Goal: Task Accomplishment & Management: Use online tool/utility

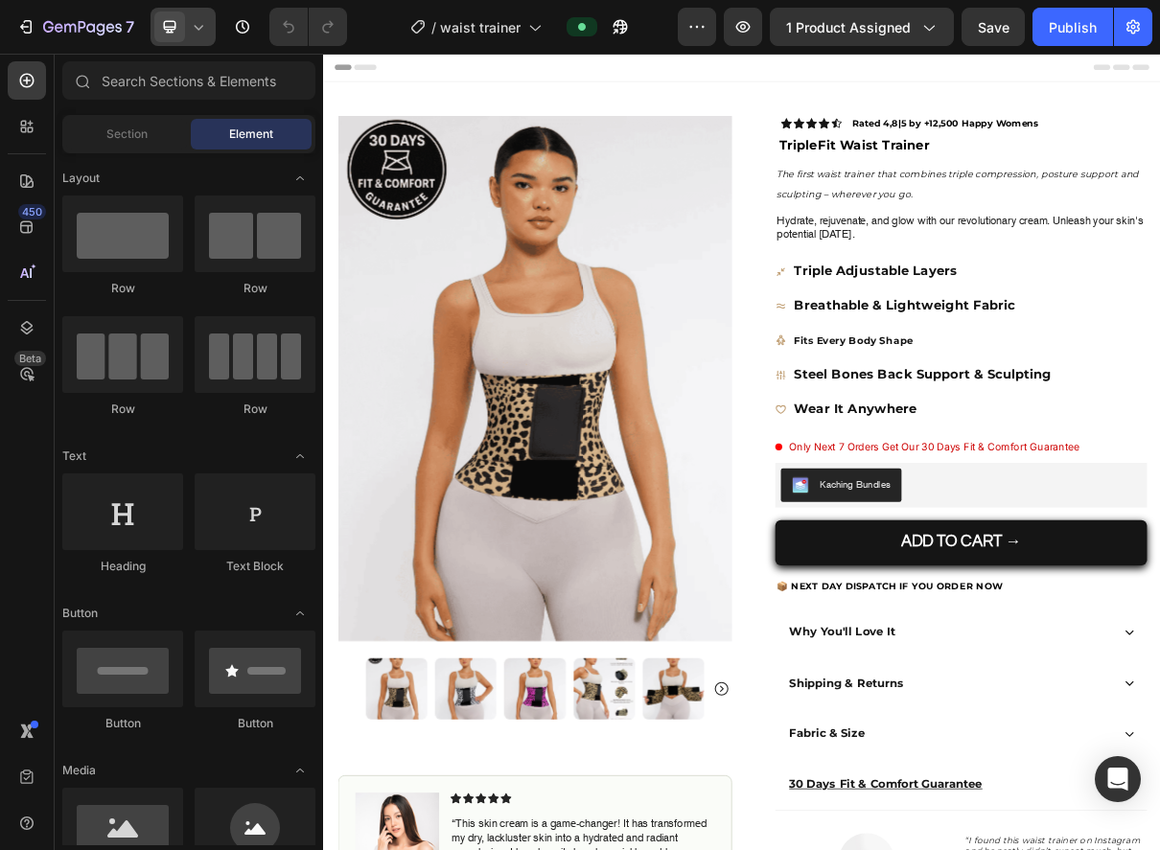
click at [199, 29] on icon at bounding box center [199, 27] width 9 height 5
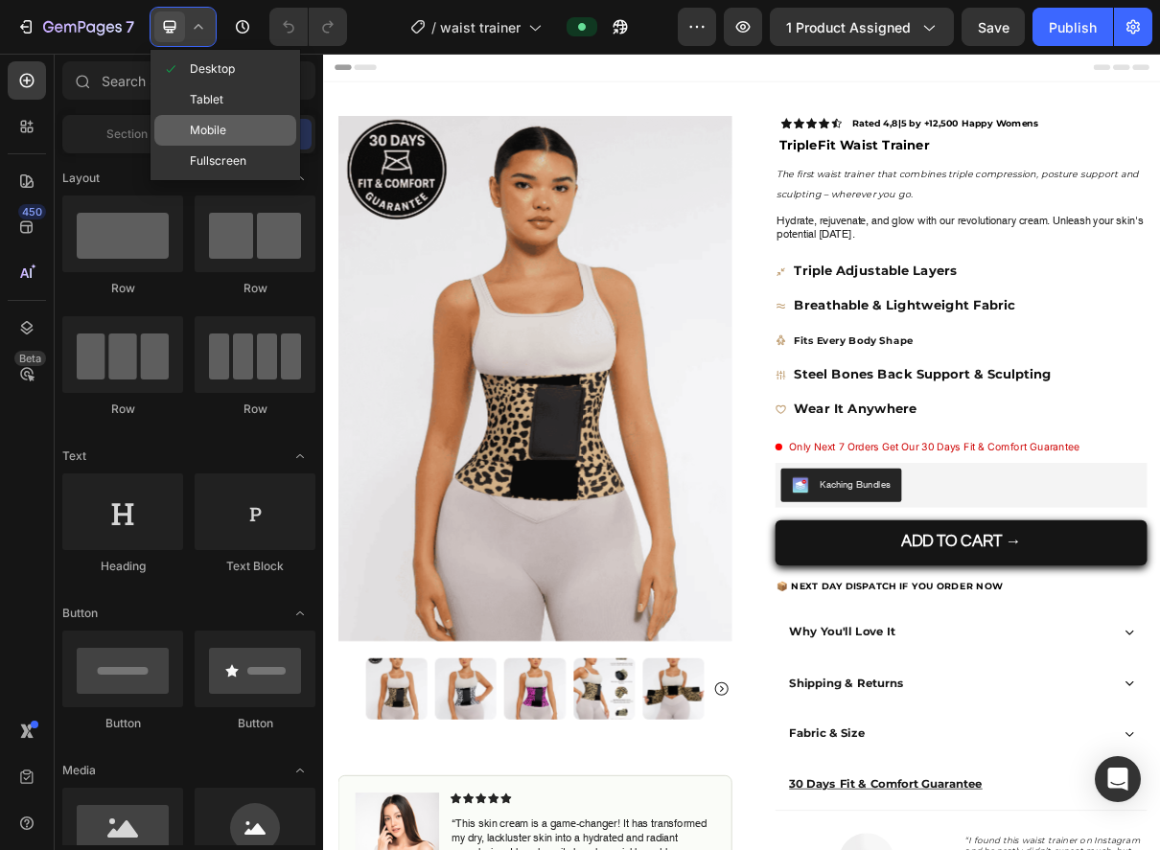
click at [208, 120] on div "Mobile" at bounding box center [225, 130] width 142 height 31
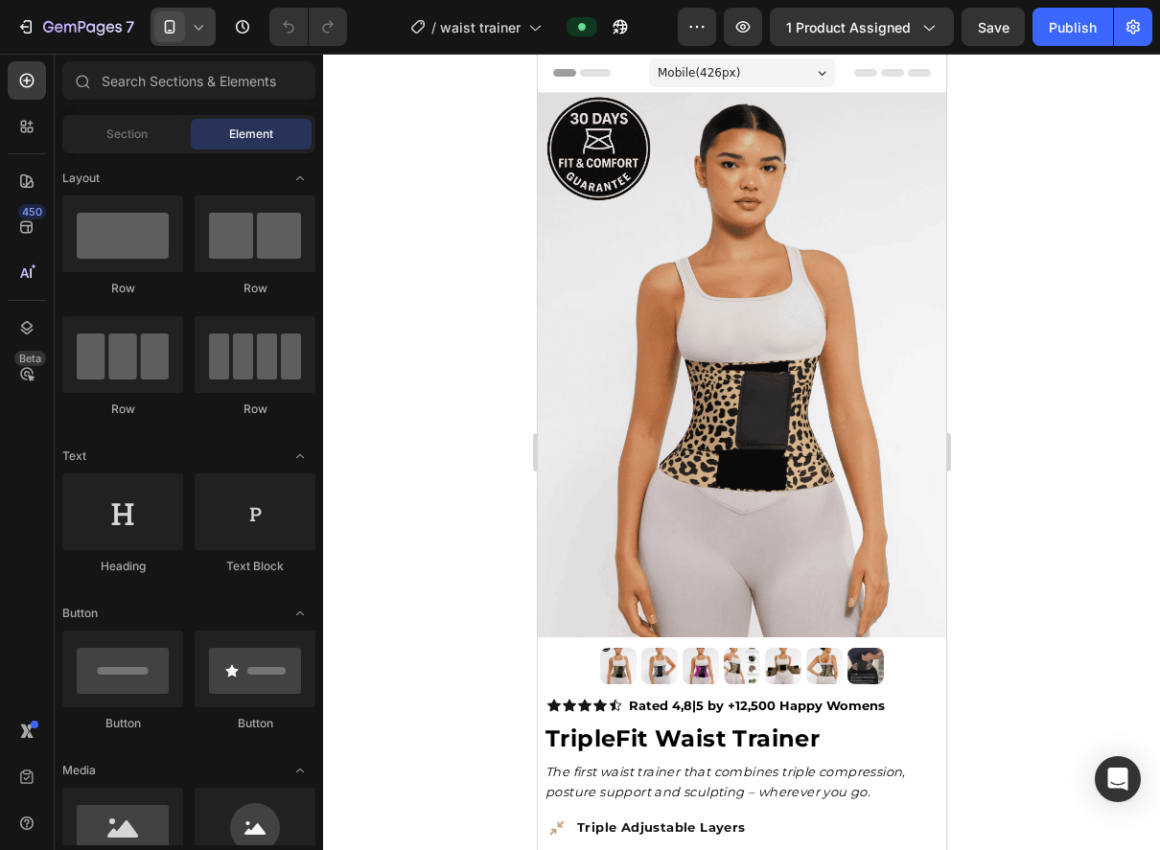
click at [489, 153] on div at bounding box center [741, 452] width 837 height 797
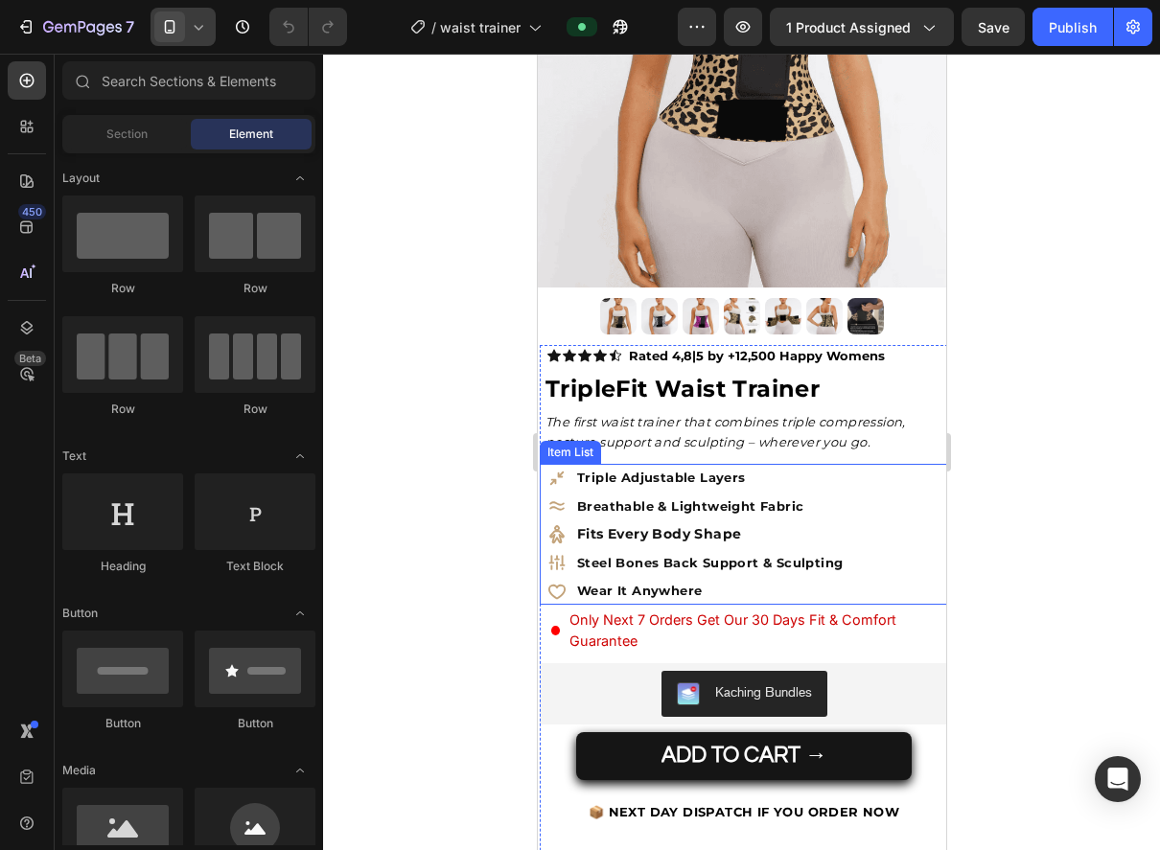
scroll to position [353, 0]
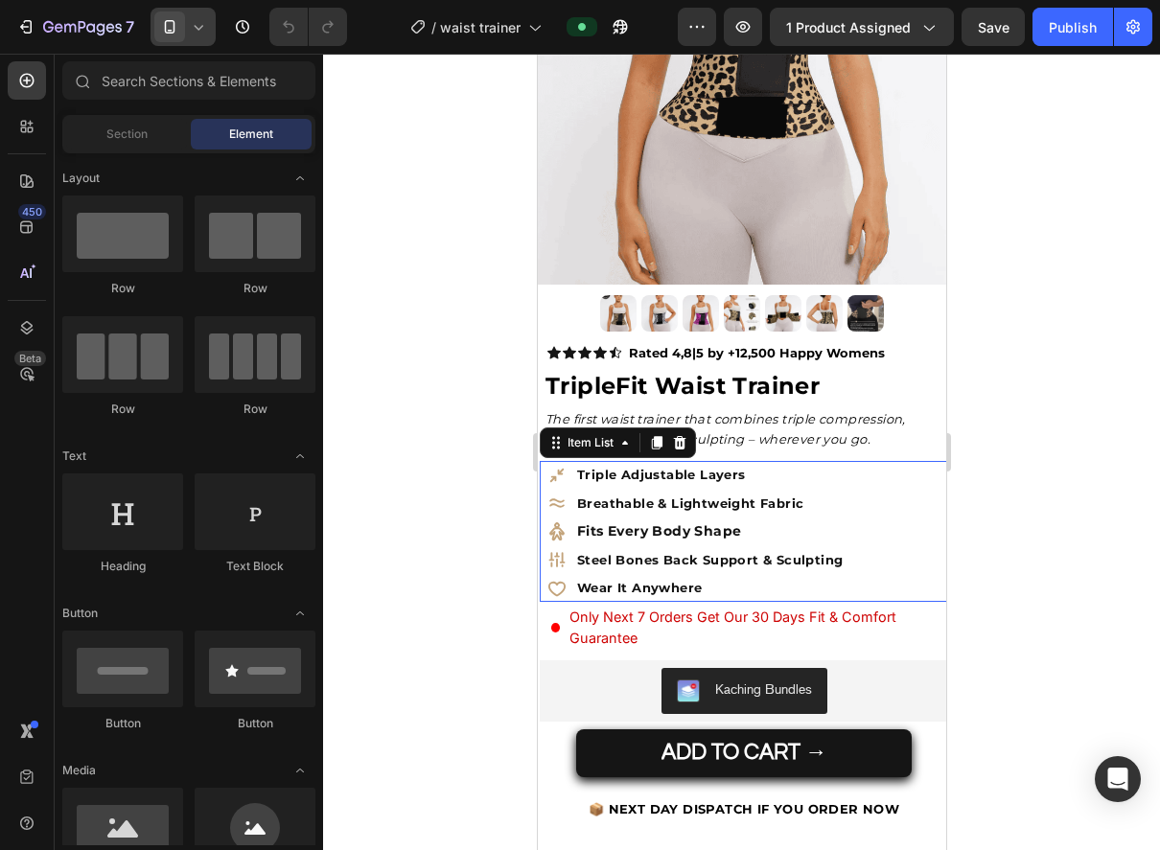
click at [728, 505] on p "Breathable & Lightweight Fabric" at bounding box center [709, 504] width 266 height 22
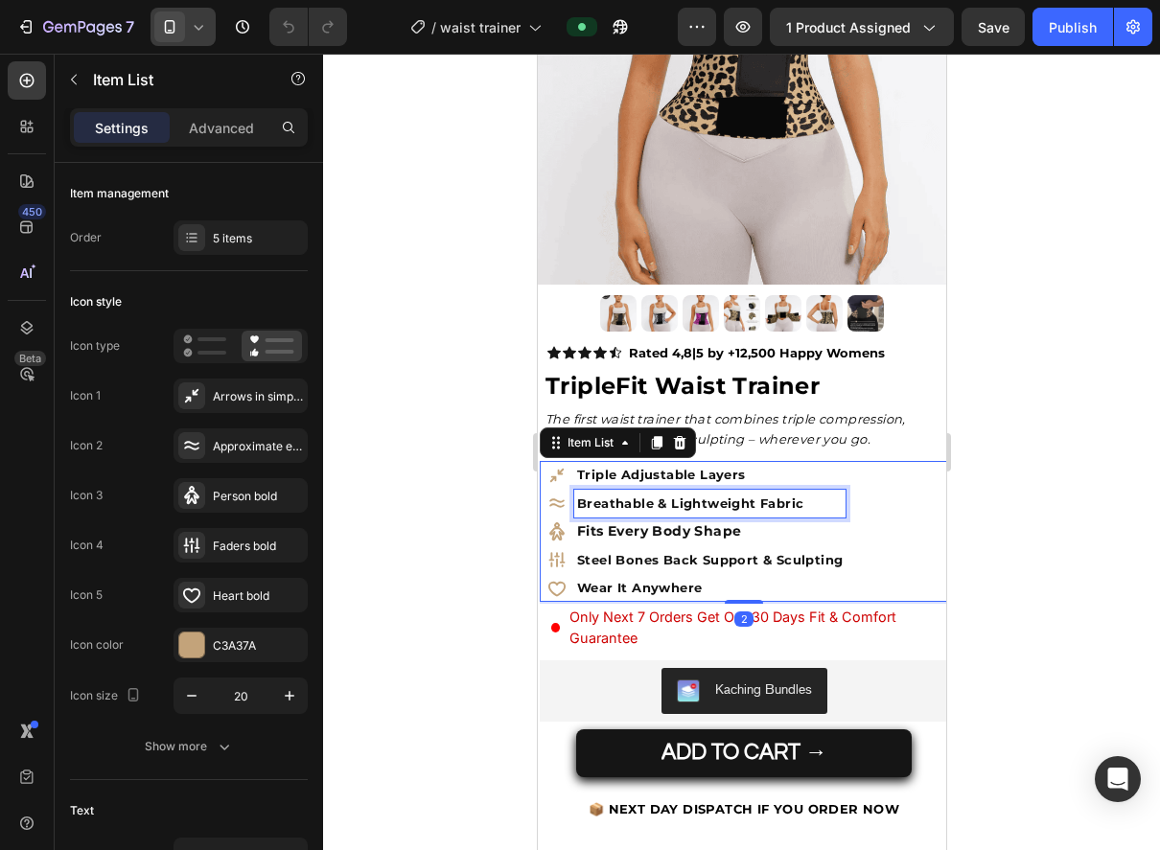
click at [728, 505] on p "Breathable & Lightweight Fabric" at bounding box center [709, 504] width 266 height 22
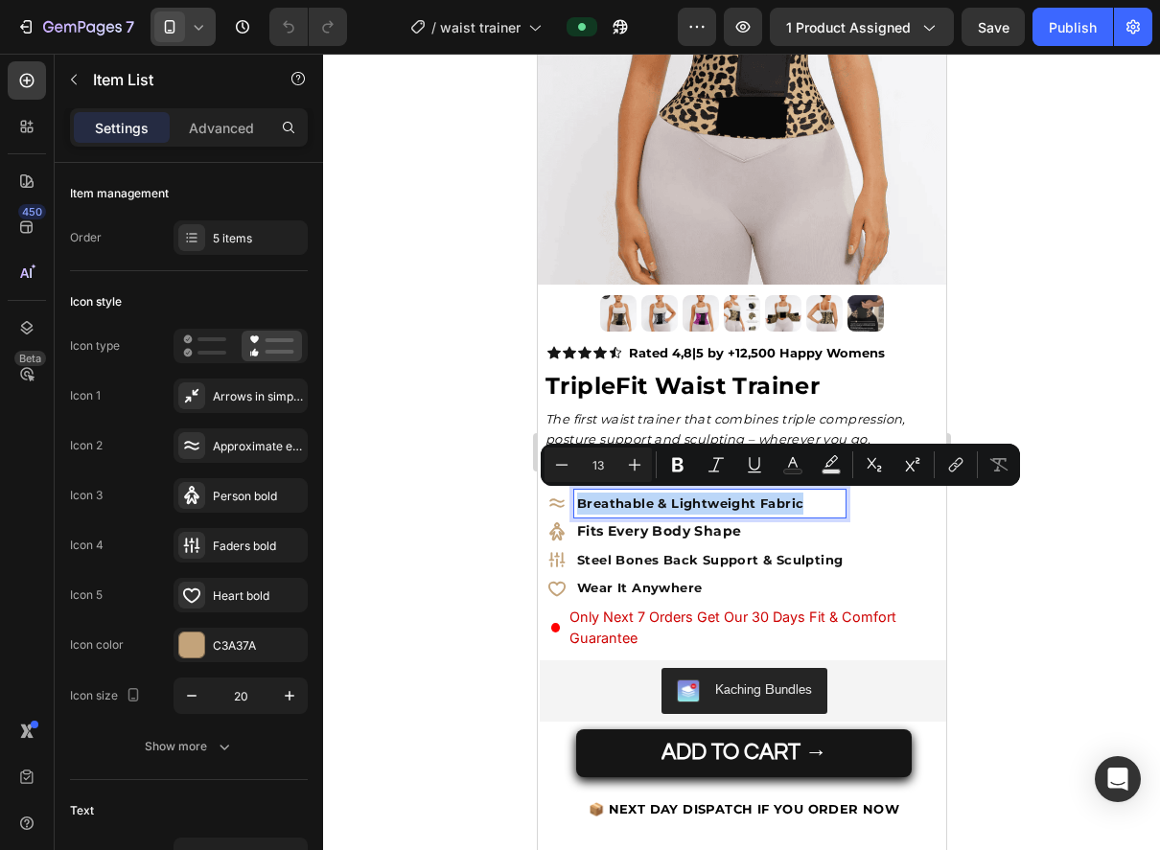
type input "14"
click at [619, 540] on div "Fits Every Body Shape" at bounding box center [708, 532] width 271 height 28
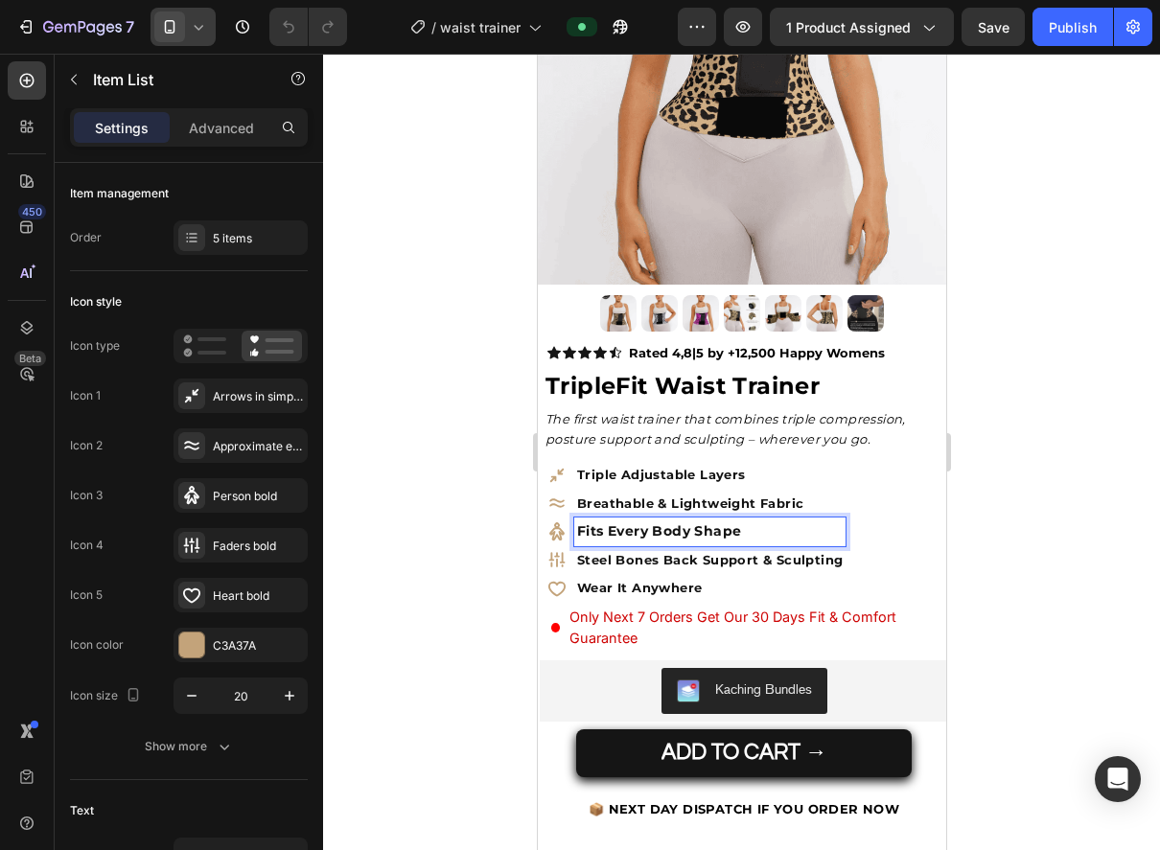
click at [619, 539] on p "Fits Every Body Shape" at bounding box center [709, 532] width 266 height 22
click at [599, 526] on span "Fits Every Body Shape" at bounding box center [658, 530] width 164 height 17
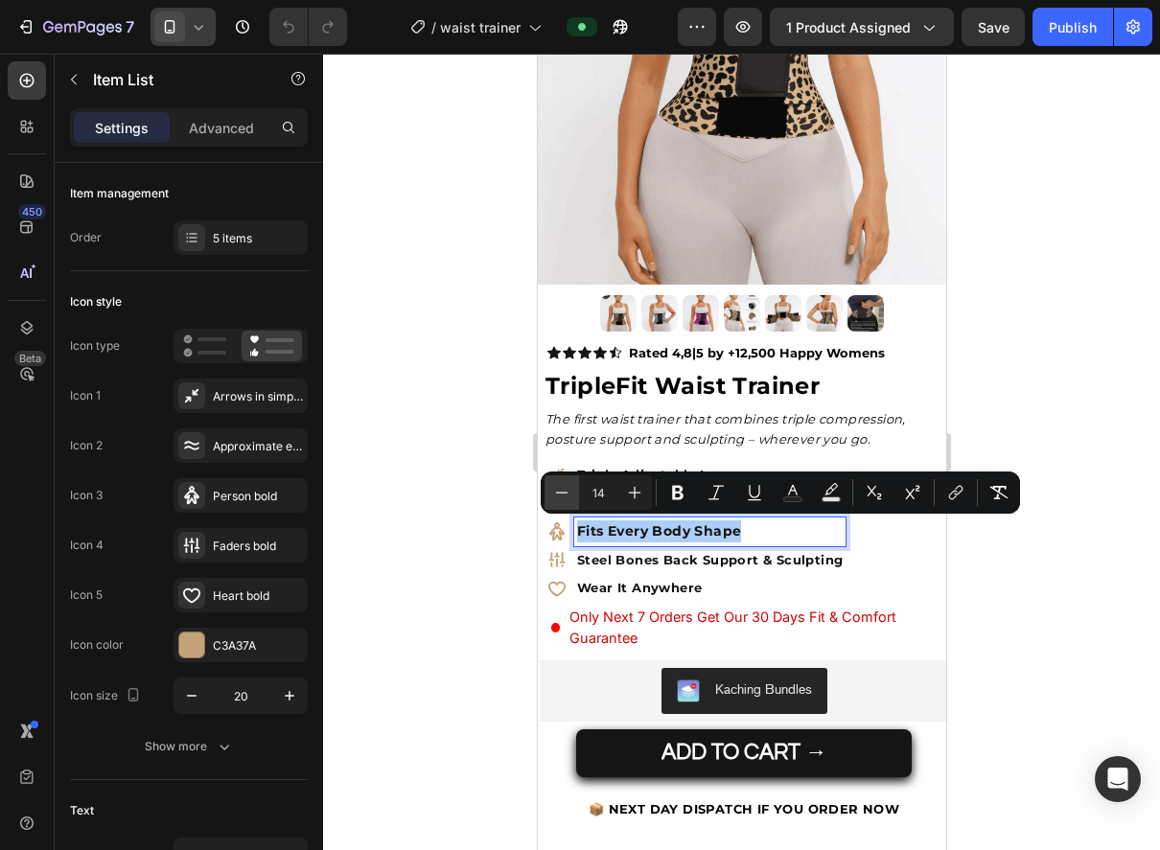
click at [561, 503] on button "Minus" at bounding box center [561, 492] width 35 height 35
type input "13"
click at [614, 563] on p "Steel Bones Back Support & Sculpting" at bounding box center [709, 560] width 266 height 22
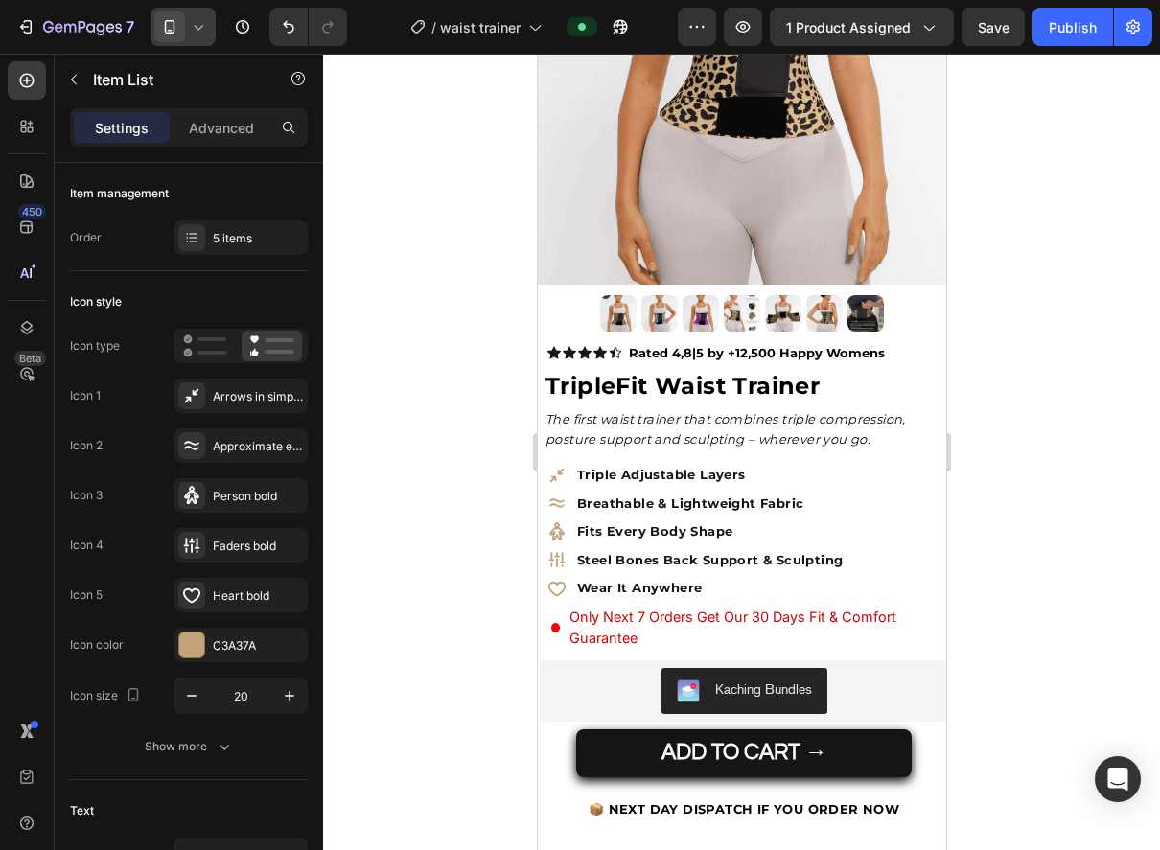
click at [475, 544] on div at bounding box center [741, 452] width 837 height 797
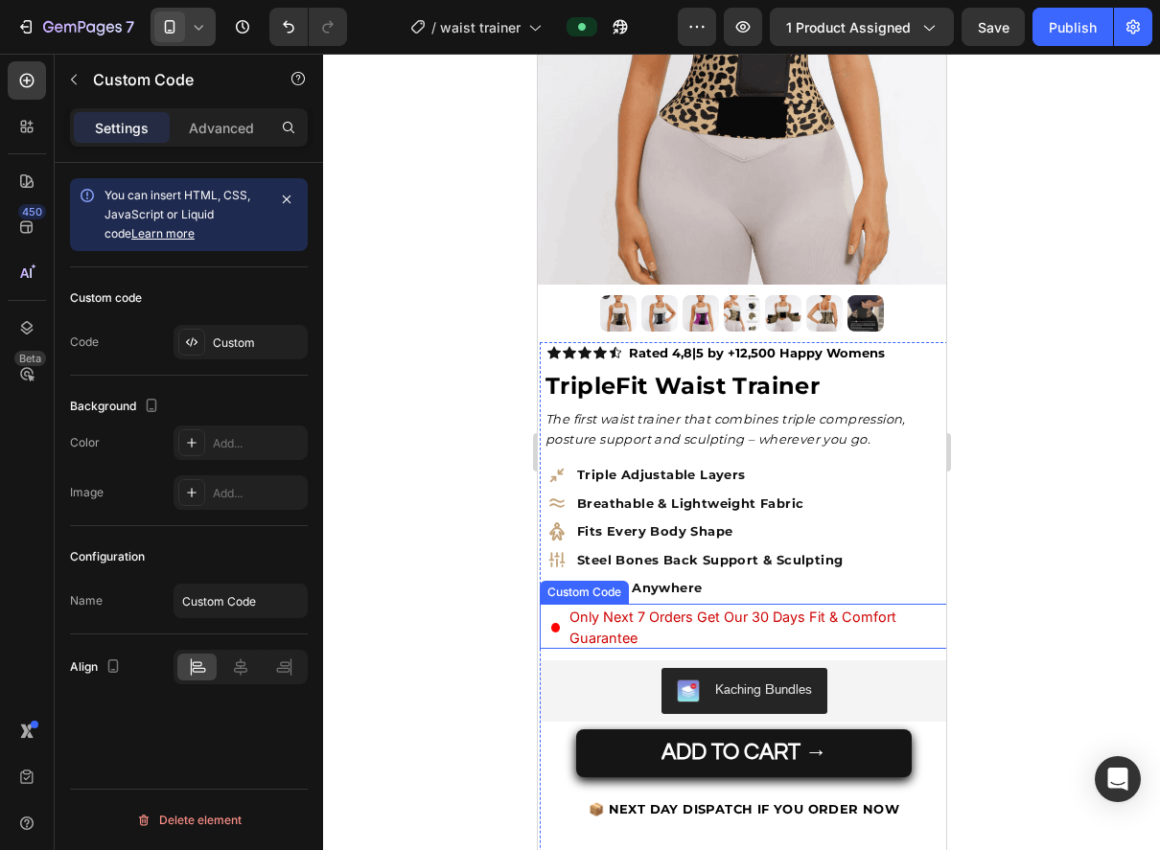
click at [669, 611] on span "Only Next 7 Orders Get Our 30 Days Fit & Comfort Guarantee" at bounding box center [757, 627] width 379 height 41
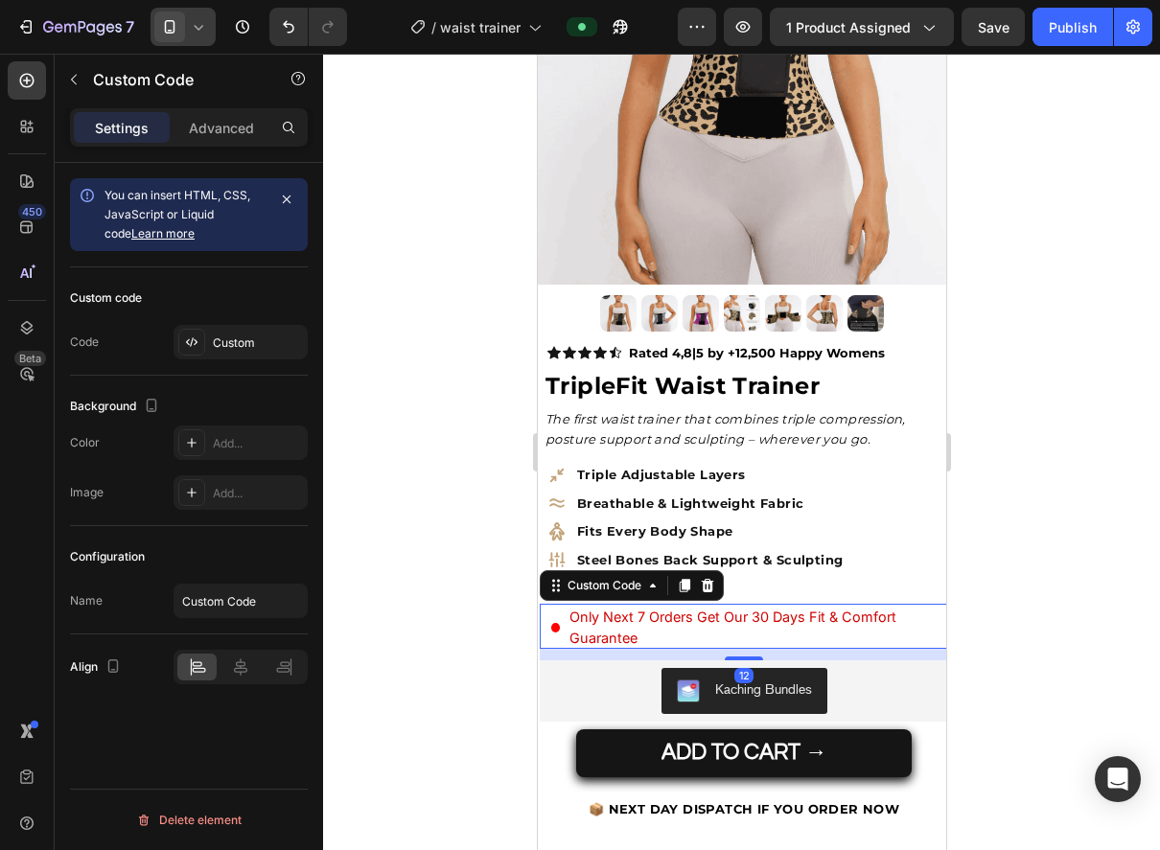
click at [760, 618] on span "Only Next 7 Orders Get Our 30 Days Fit & Comfort Guarantee" at bounding box center [757, 627] width 379 height 41
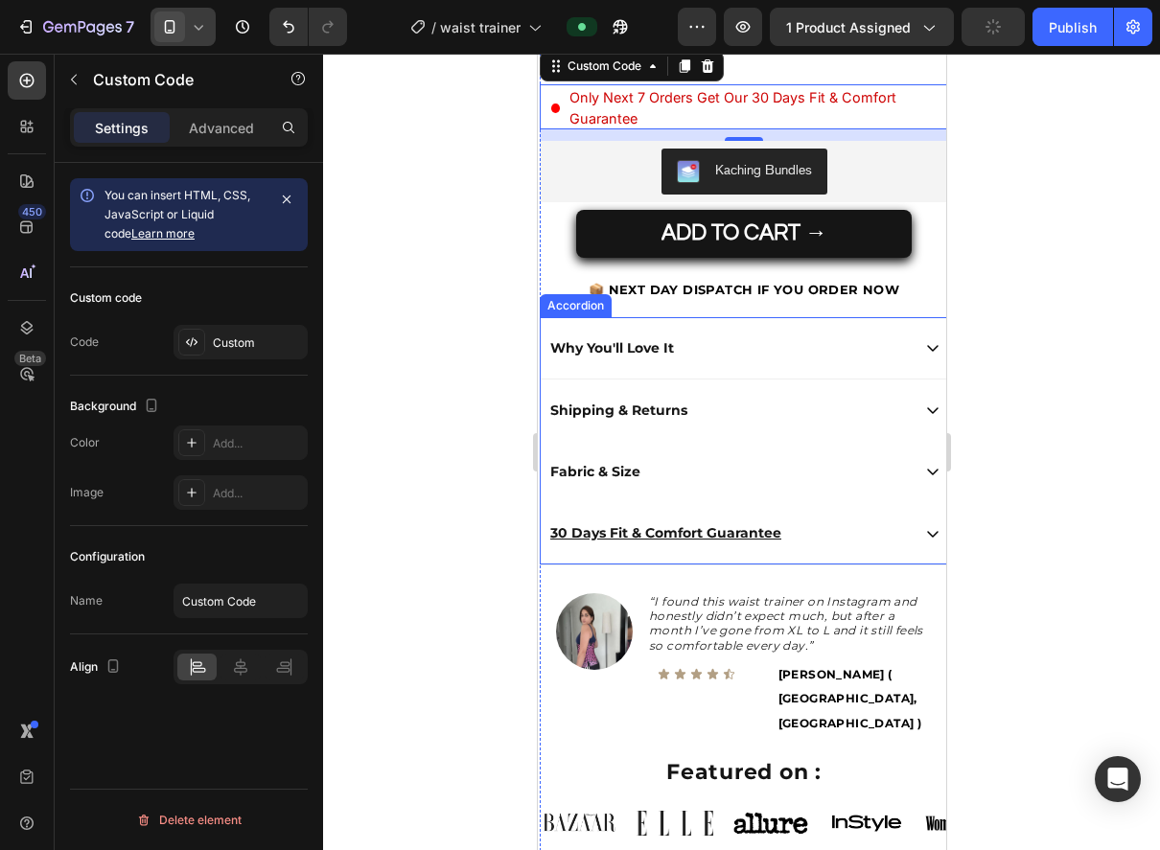
scroll to position [991, 0]
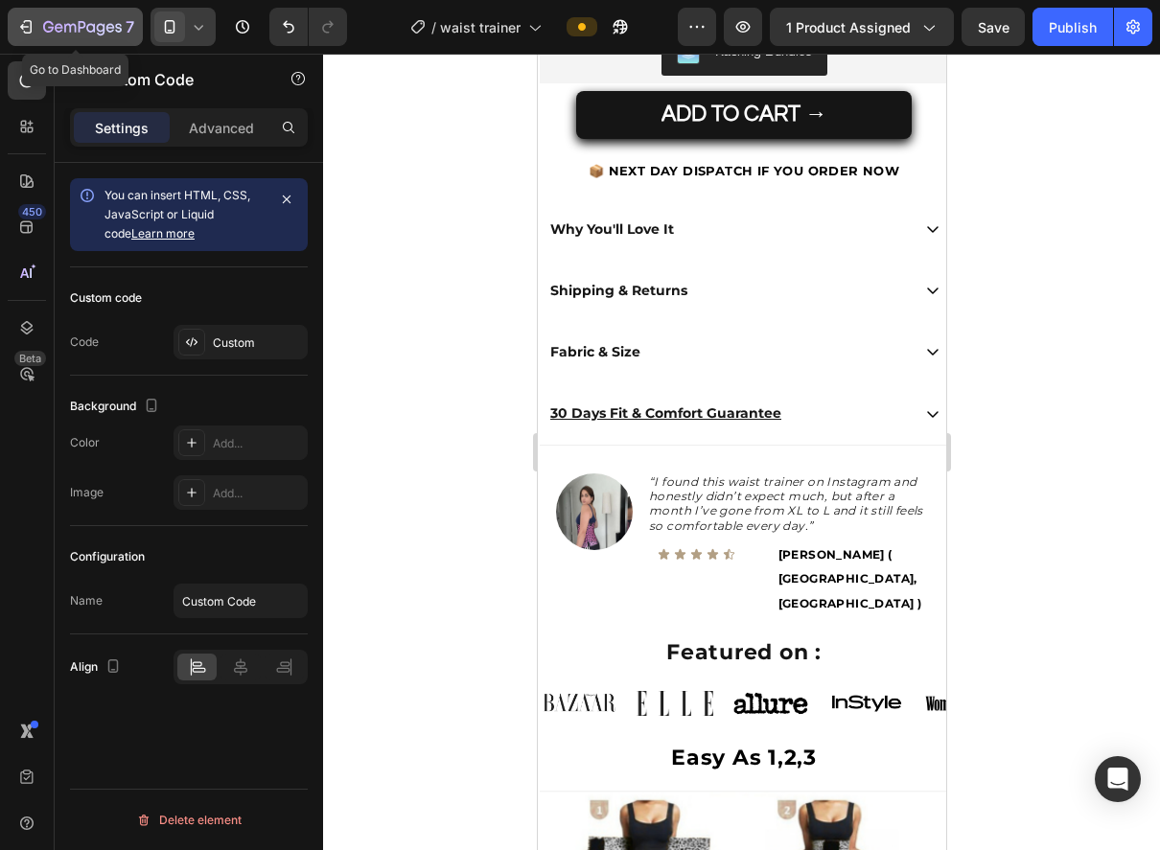
click at [61, 32] on icon "button" at bounding box center [82, 28] width 79 height 16
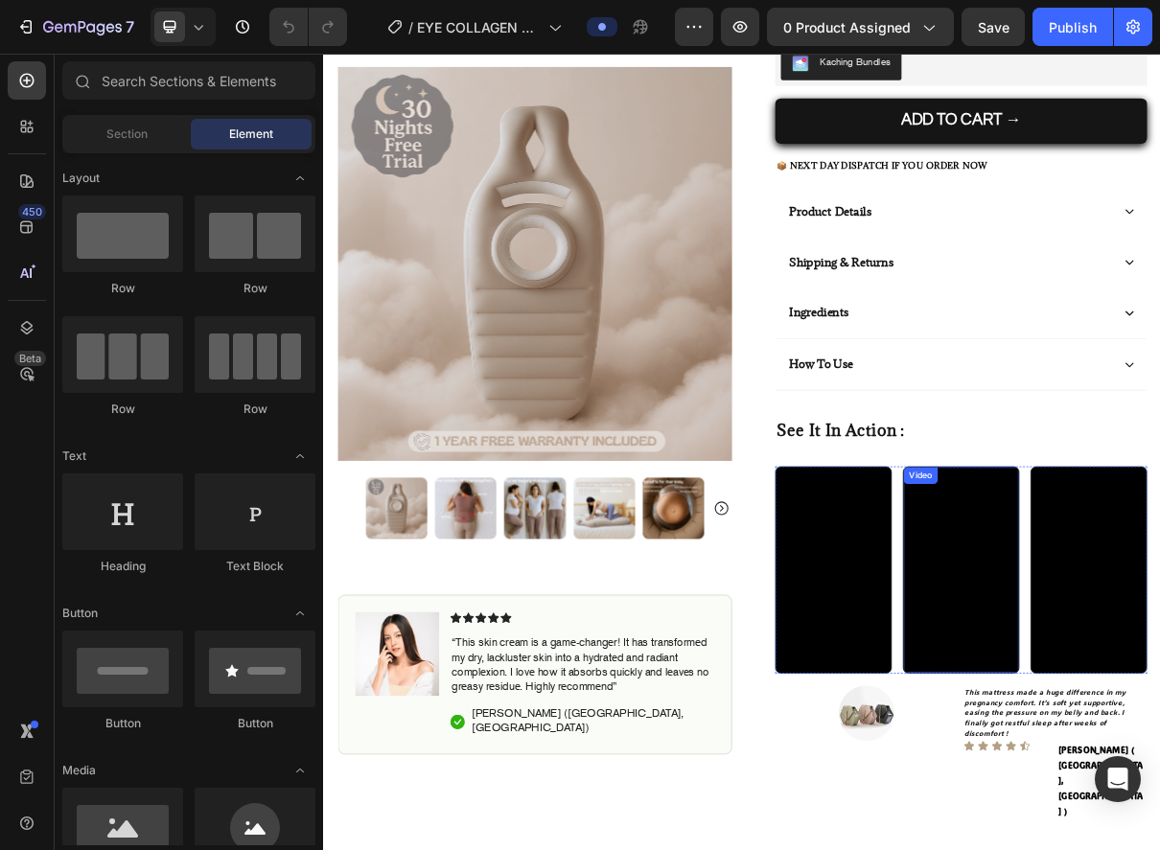
scroll to position [686, 0]
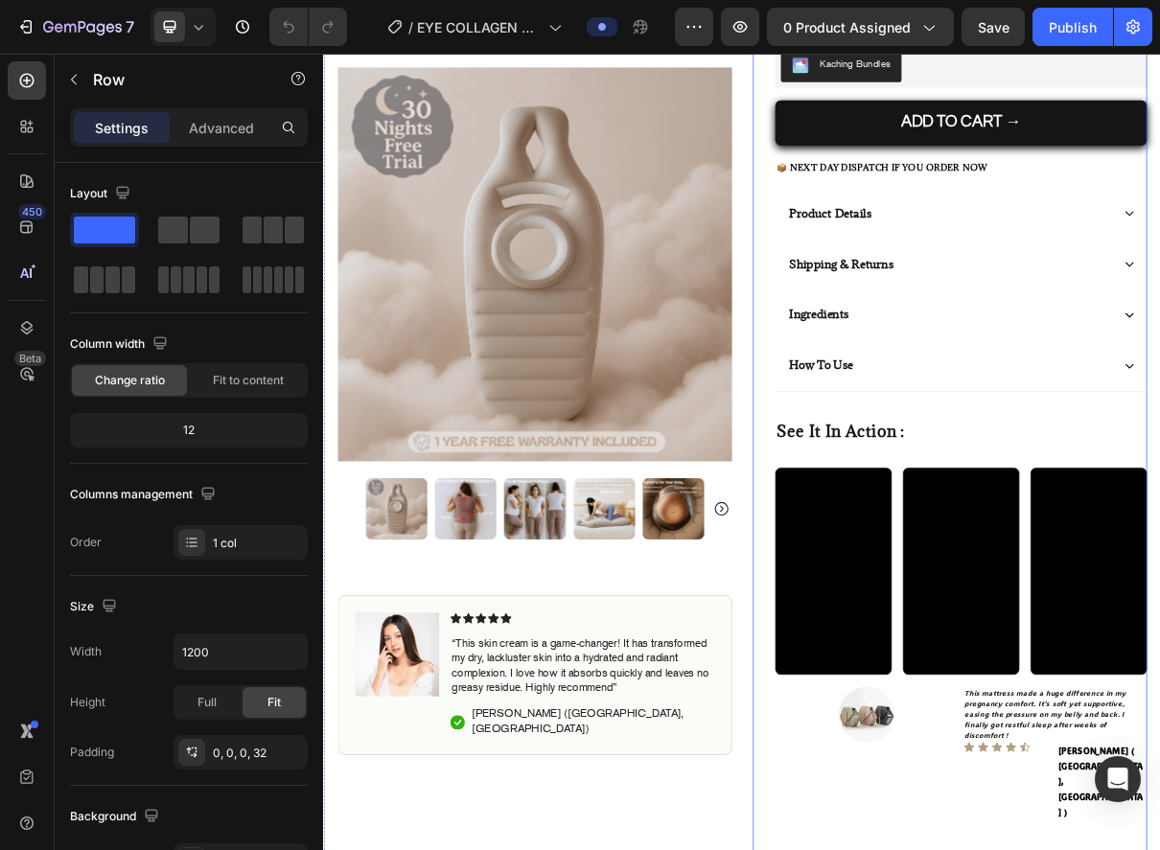
click at [200, 39] on div at bounding box center [183, 27] width 65 height 38
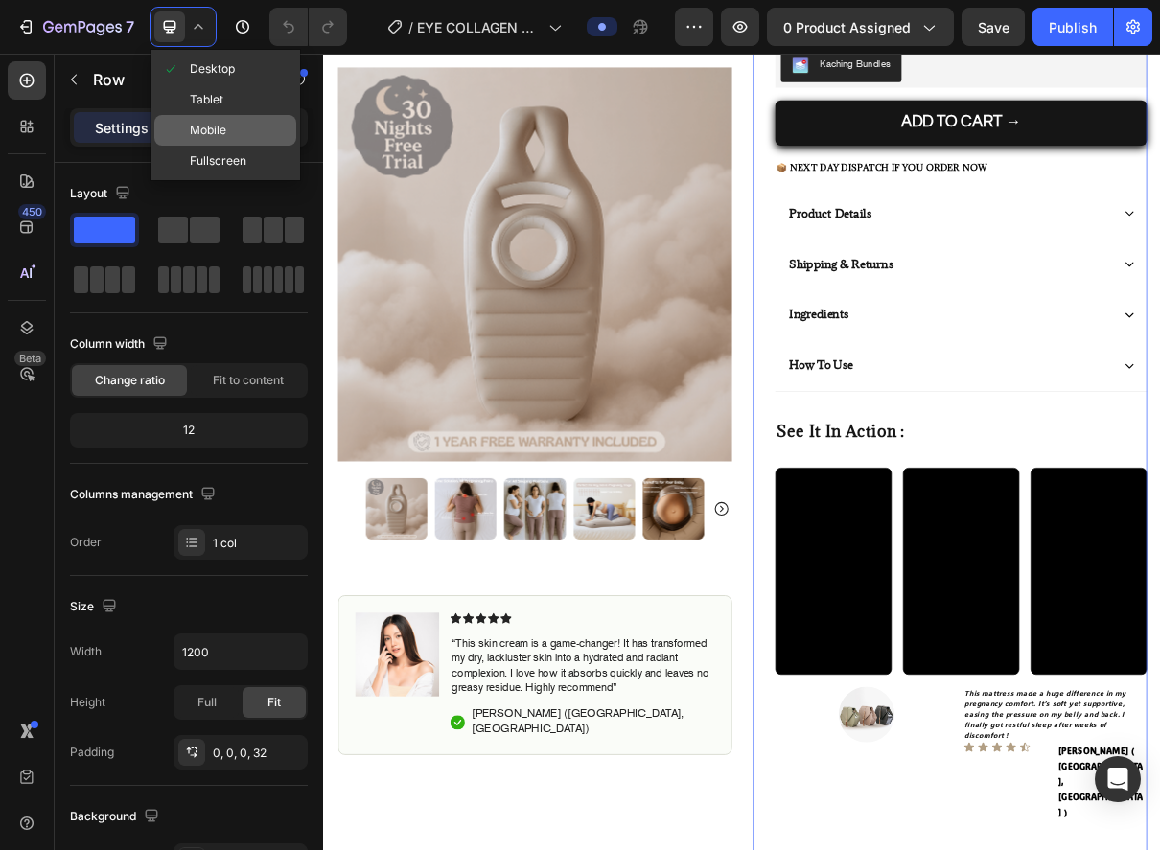
click at [230, 124] on div "Mobile" at bounding box center [225, 130] width 142 height 31
type input "100%"
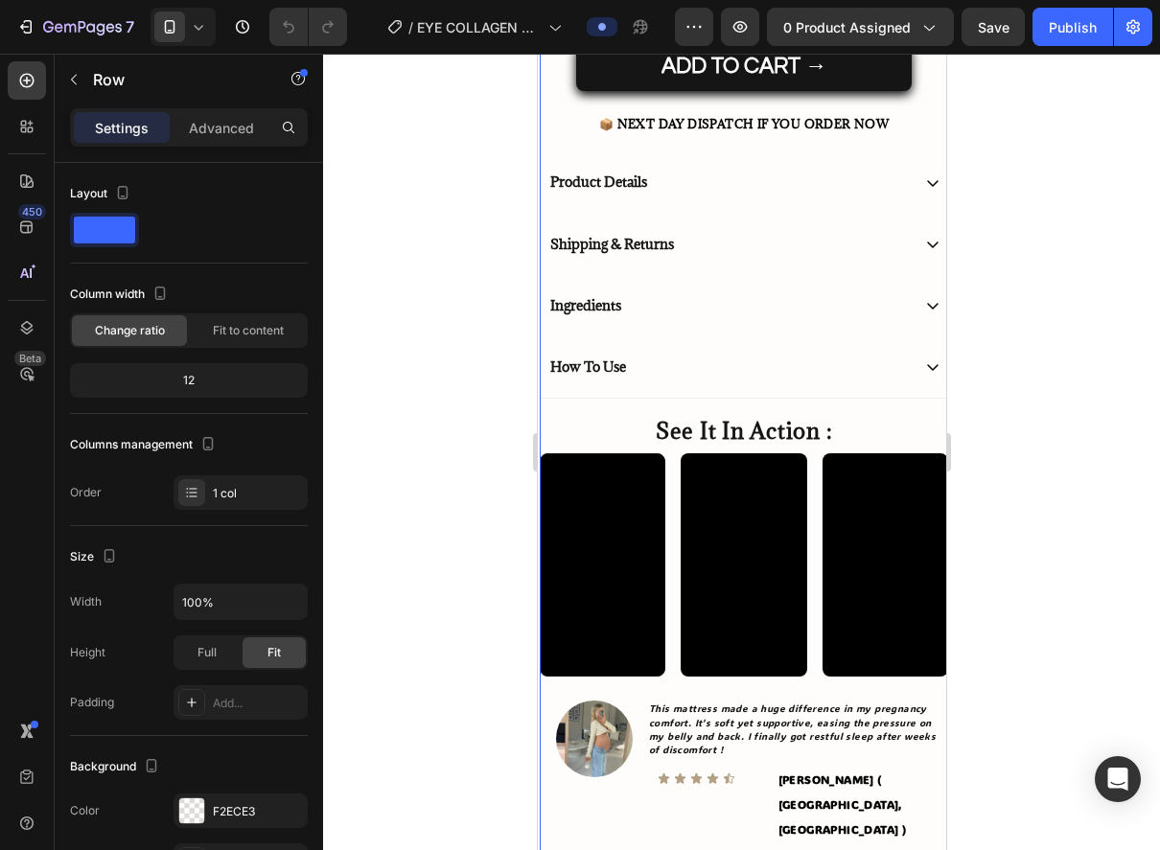
scroll to position [1030, 0]
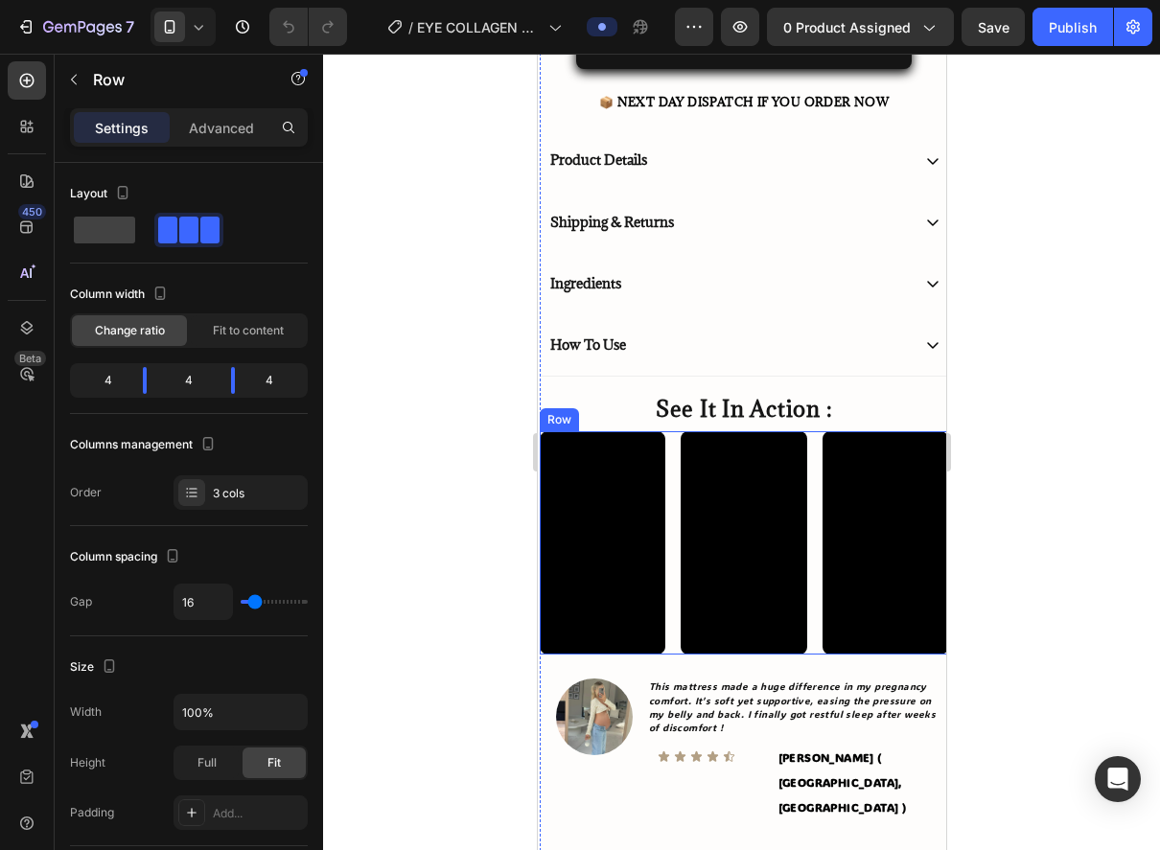
click at [674, 431] on div "Video Video Video Row" at bounding box center [743, 542] width 408 height 223
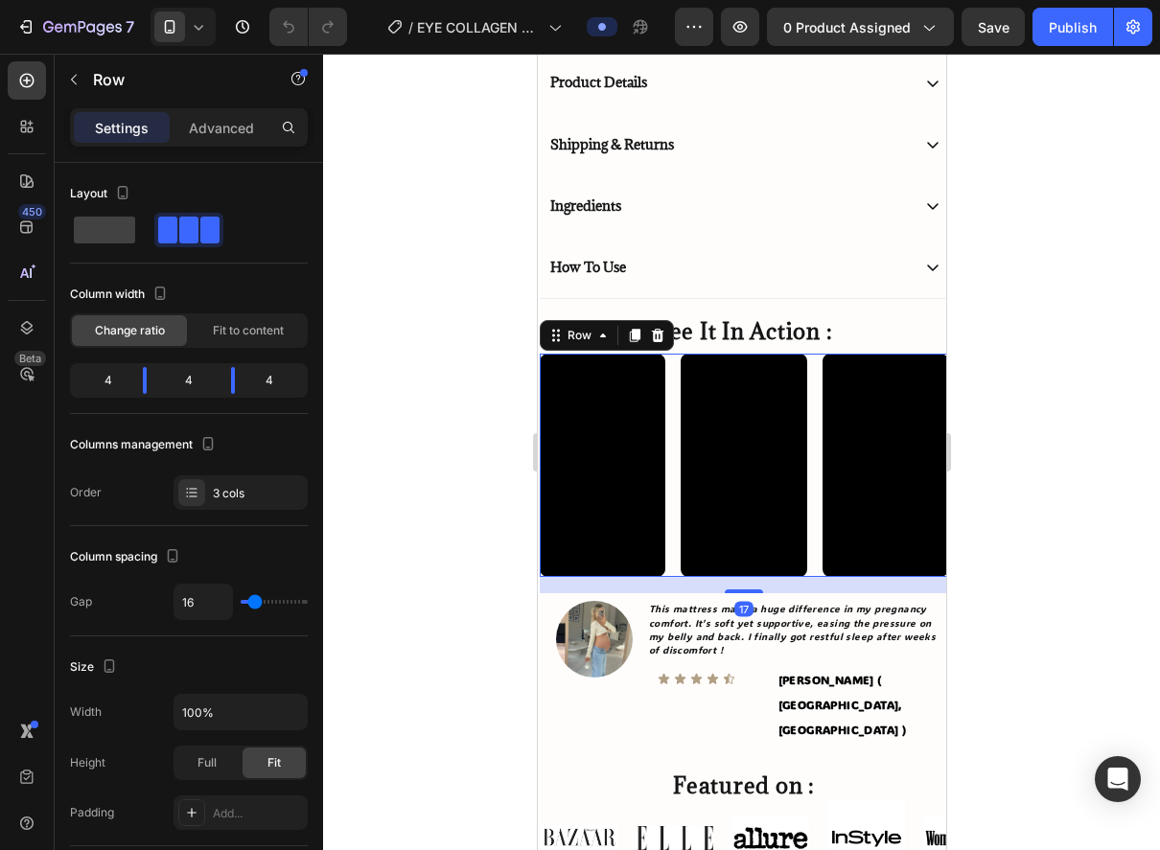
scroll to position [1110, 0]
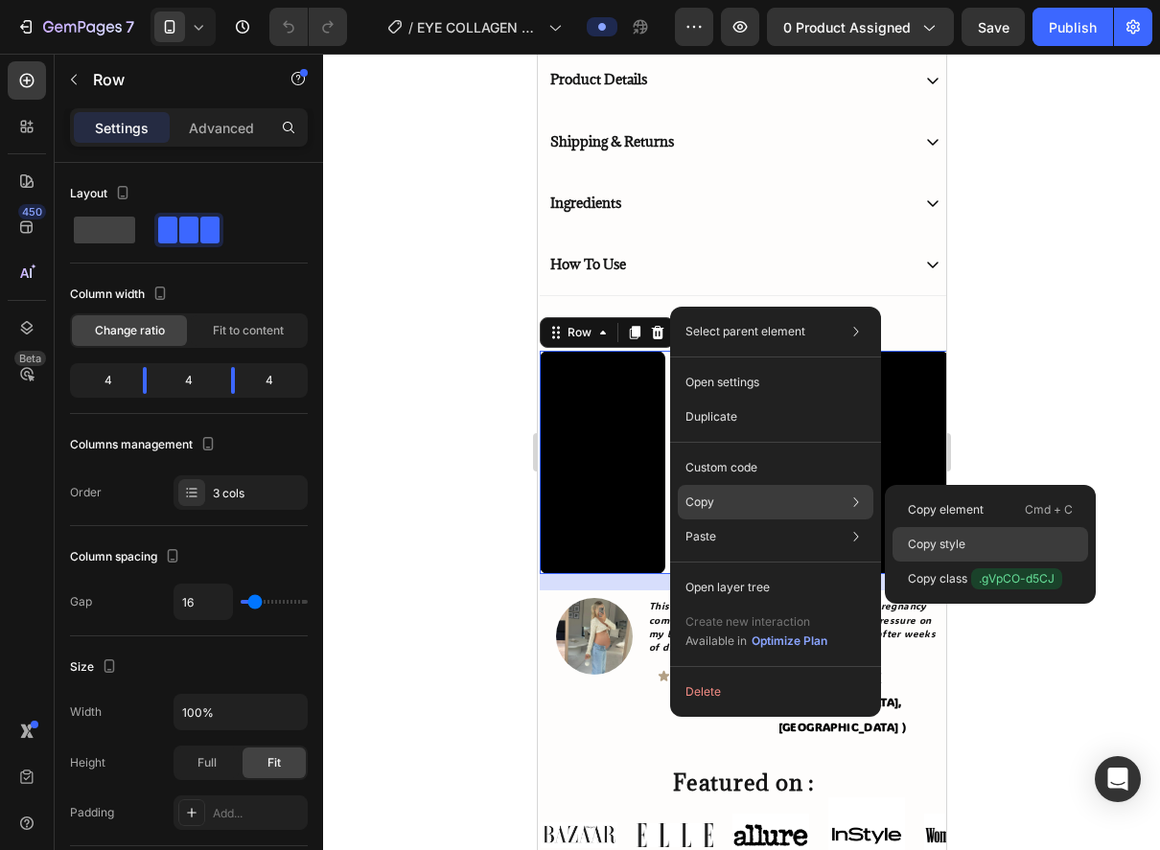
click at [972, 539] on div "Copy style" at bounding box center [990, 544] width 196 height 35
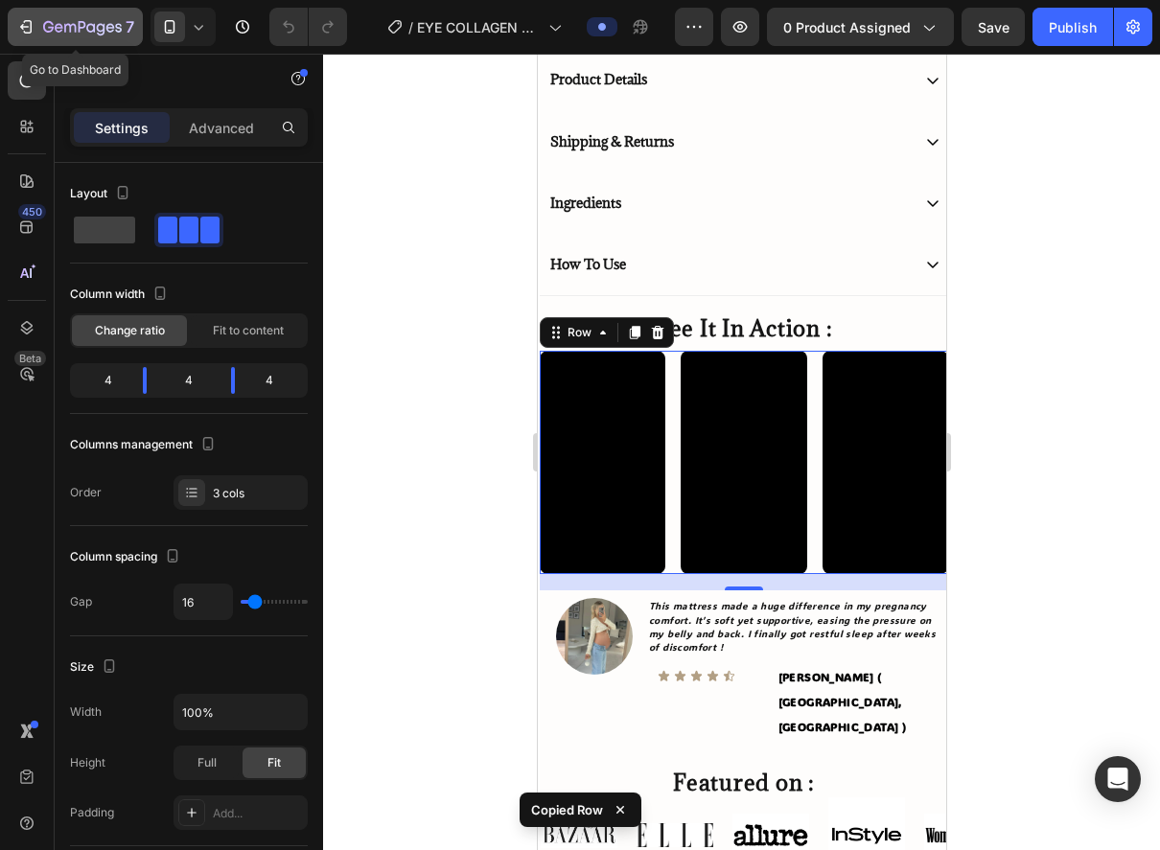
click at [66, 26] on icon "button" at bounding box center [82, 28] width 79 height 16
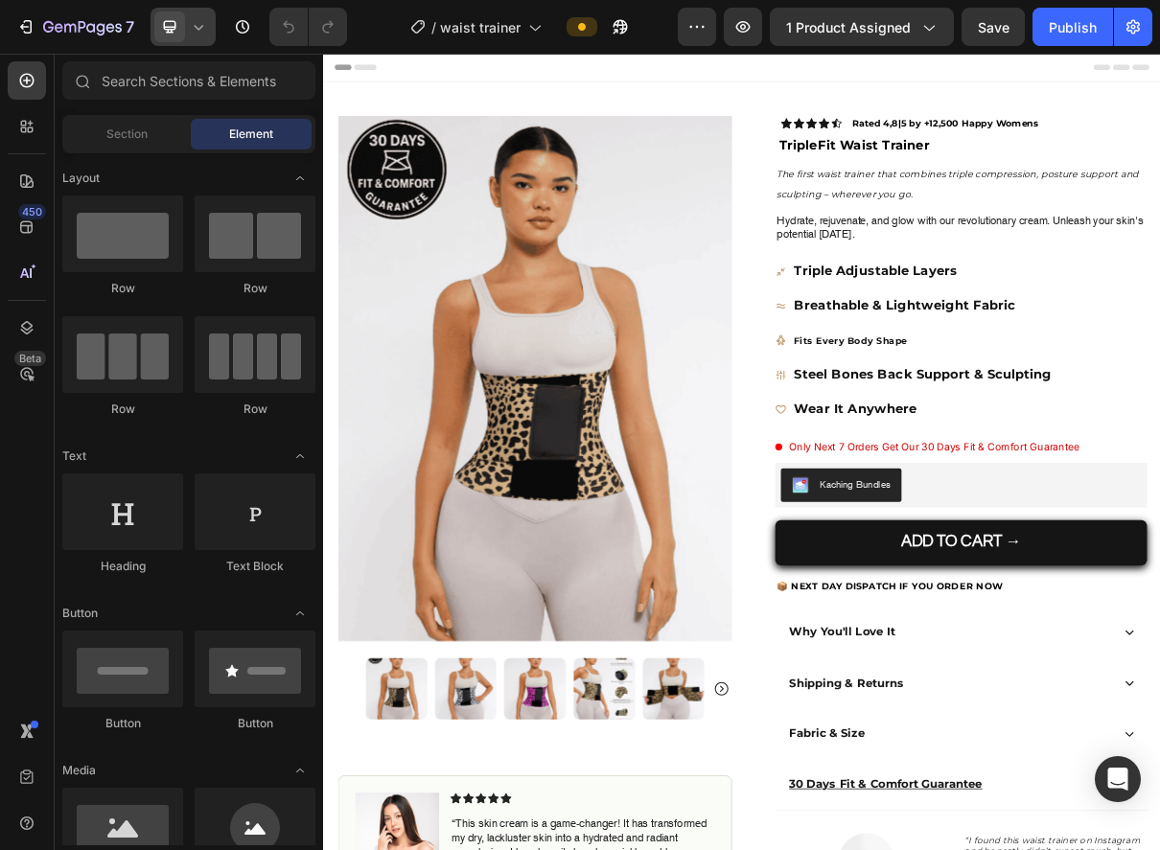
click at [189, 32] on icon at bounding box center [198, 26] width 19 height 19
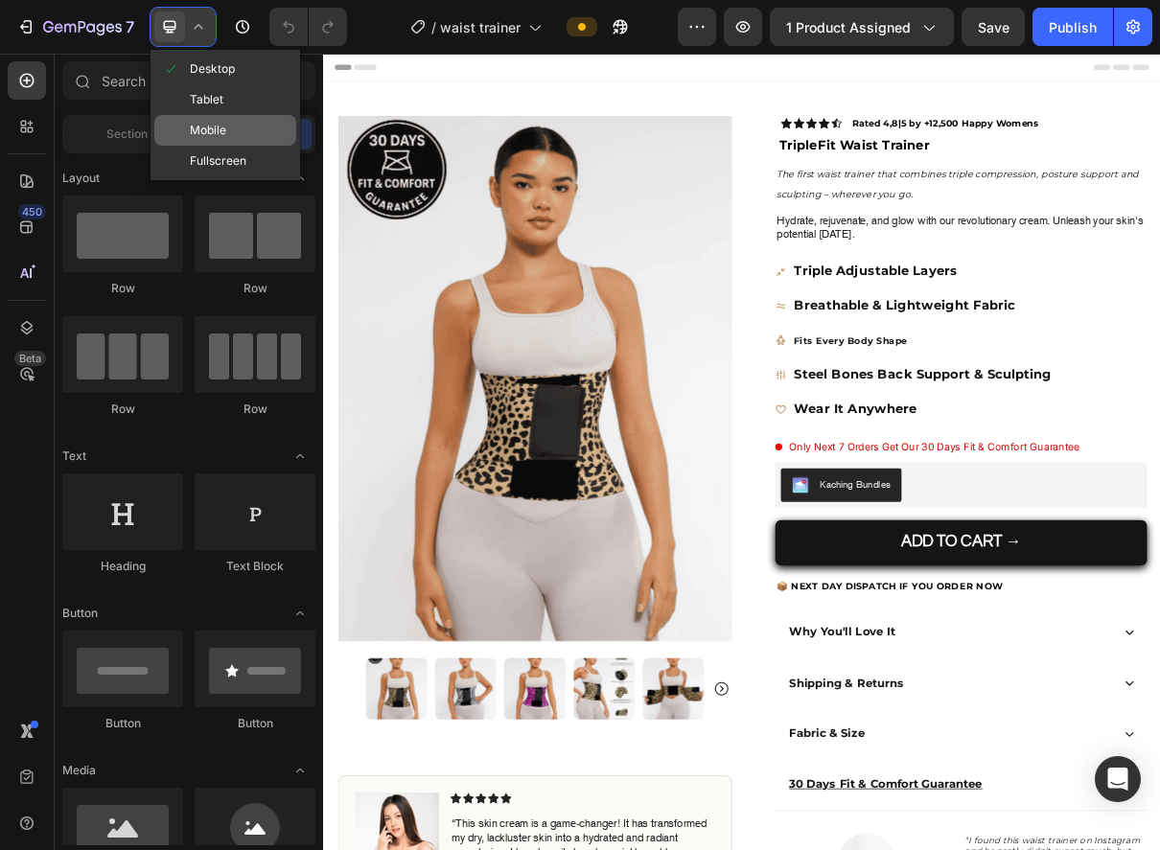
click at [211, 129] on span "Mobile" at bounding box center [208, 130] width 36 height 19
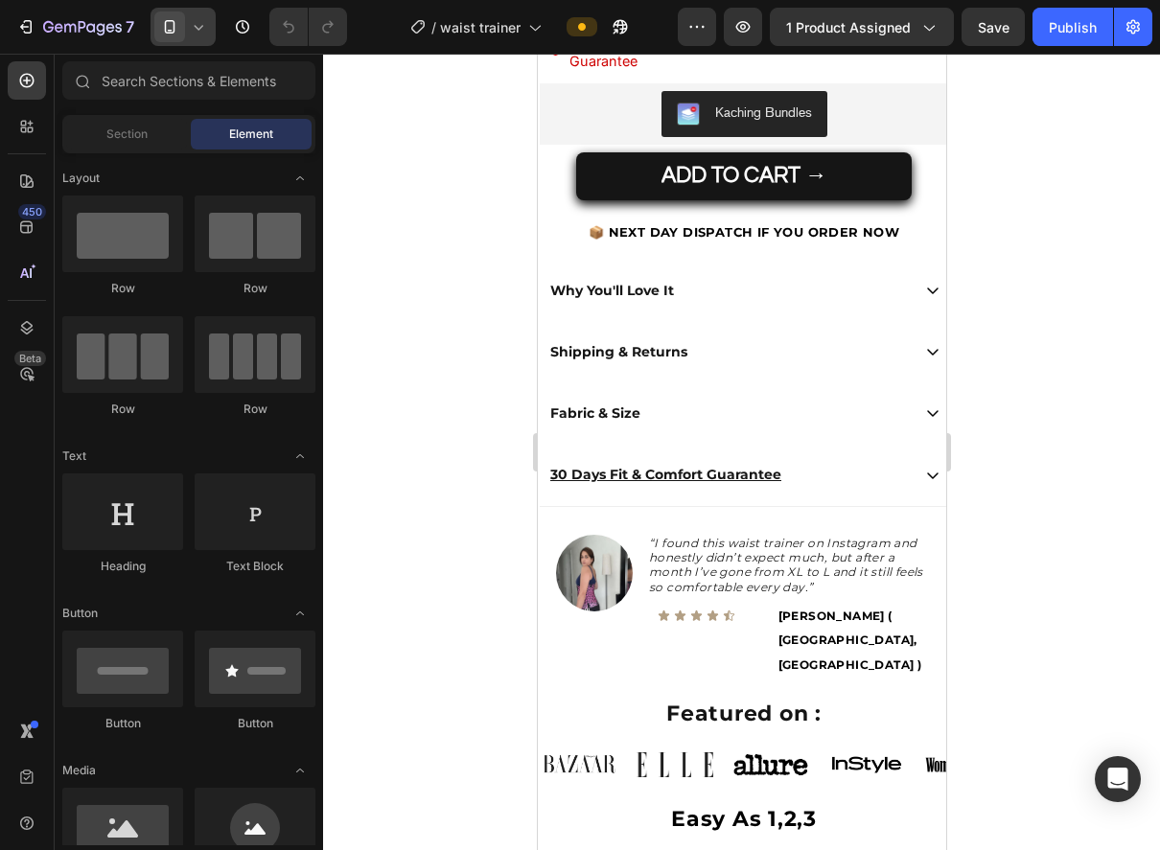
scroll to position [931, 0]
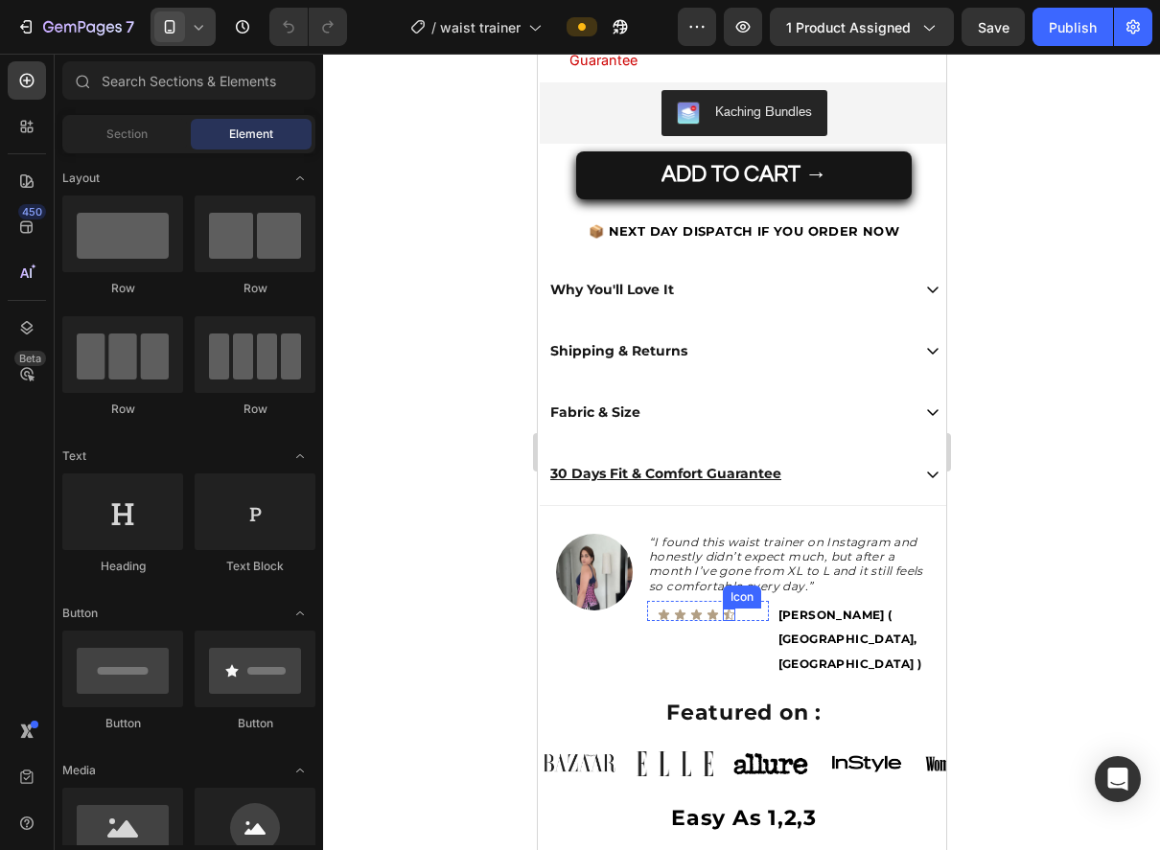
click at [732, 618] on icon at bounding box center [728, 615] width 12 height 12
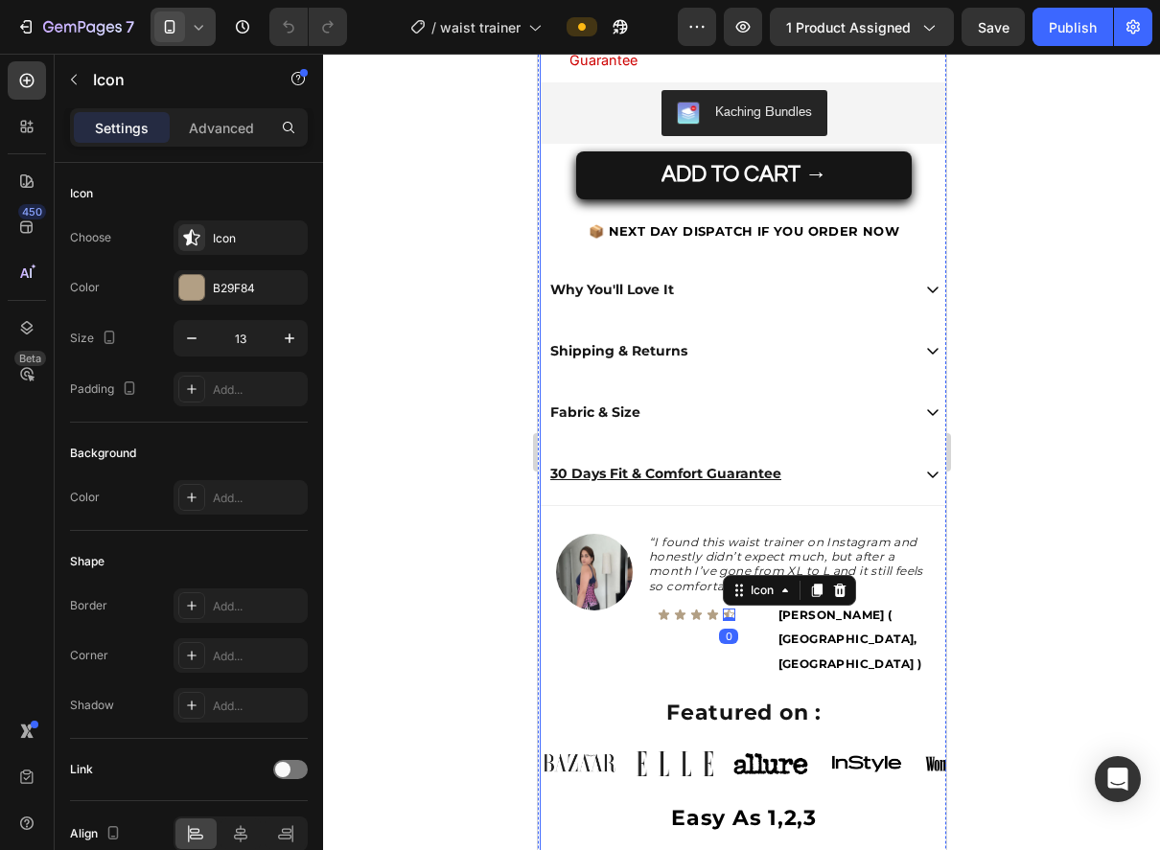
click at [753, 633] on div "Icon Icon Icon Icon Icon Icon List Rated 4,8|5 by +12,500 Happy Womens Text Blo…" at bounding box center [743, 630] width 408 height 1732
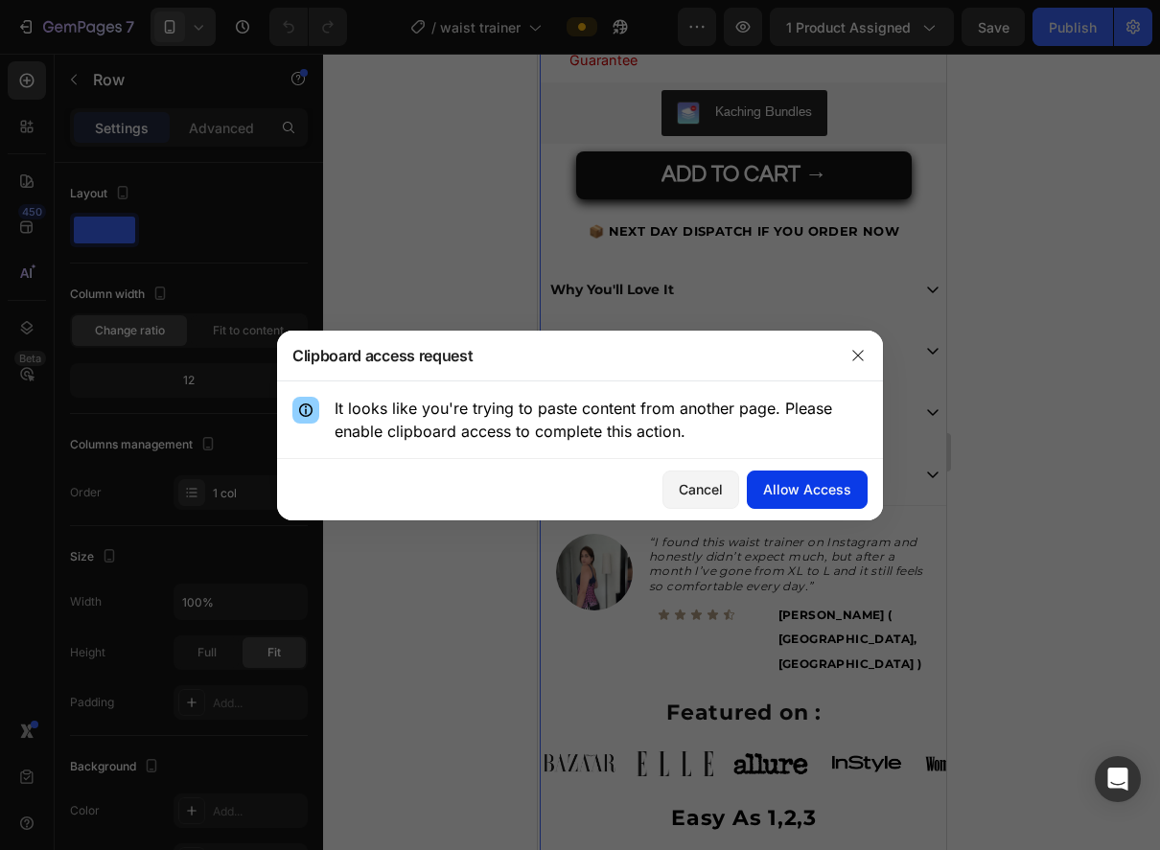
click at [806, 495] on div "Allow Access" at bounding box center [807, 489] width 88 height 20
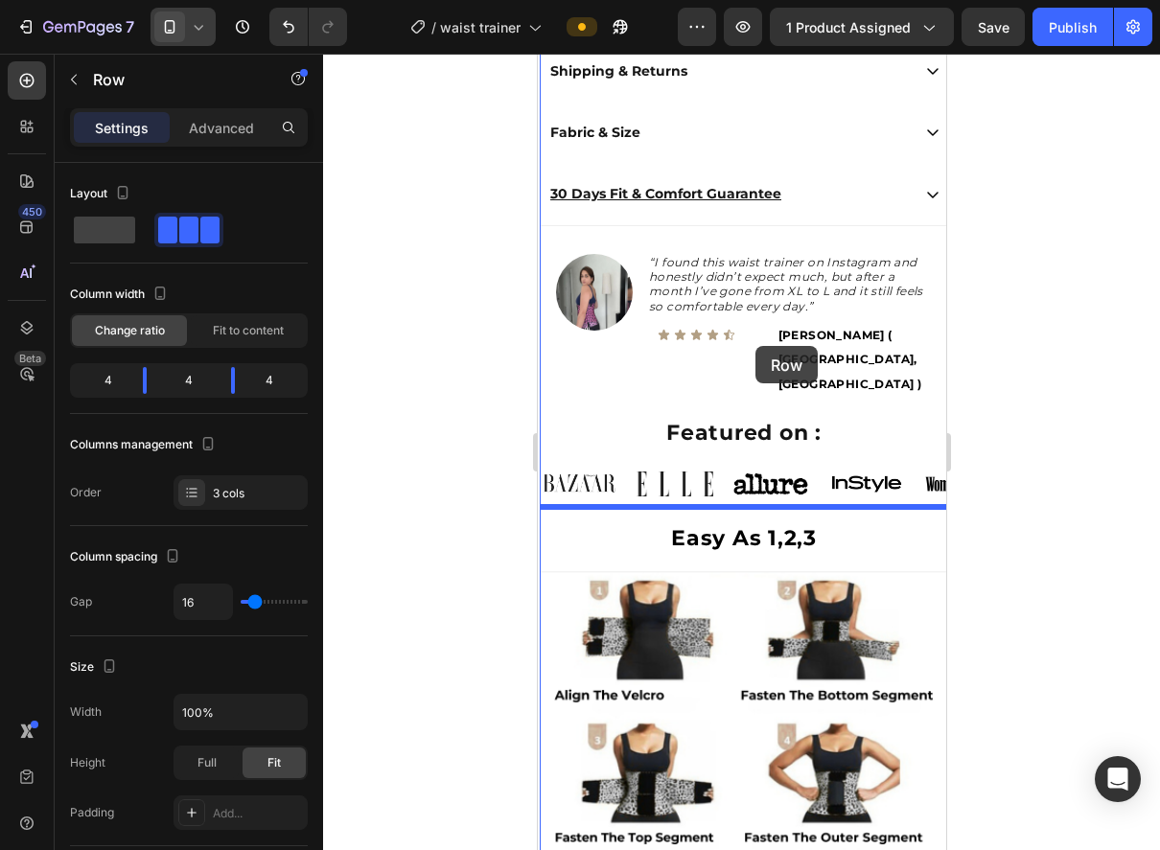
scroll to position [1184, 0]
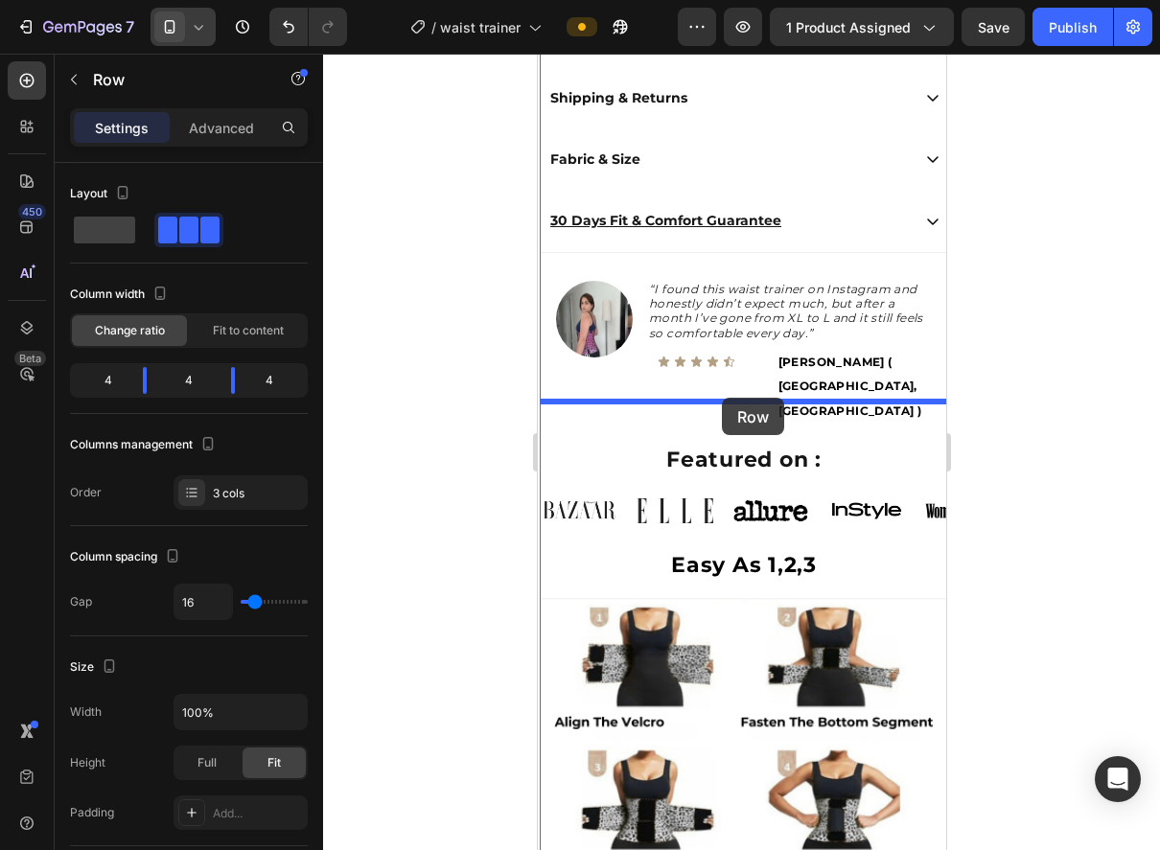
drag, startPoint x: 672, startPoint y: 568, endPoint x: 721, endPoint y: 398, distance: 177.5
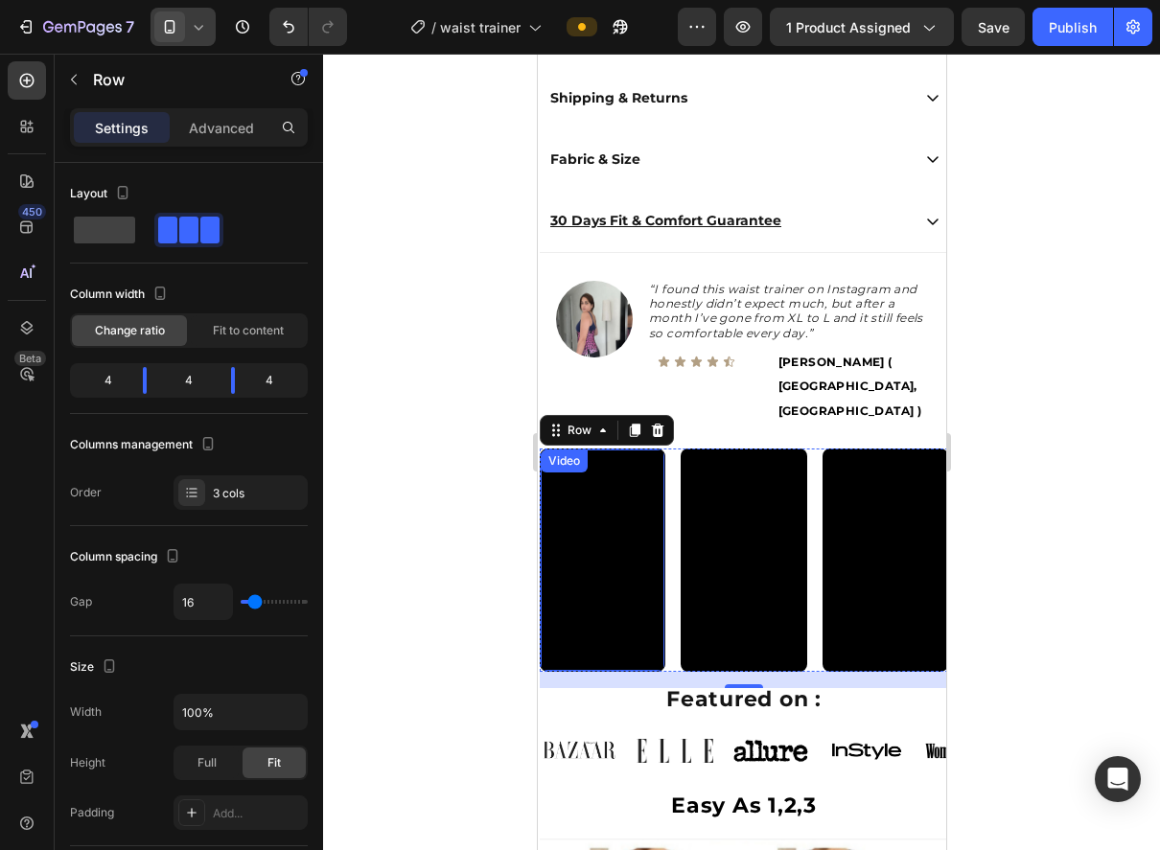
click at [612, 506] on video at bounding box center [602, 560] width 124 height 220
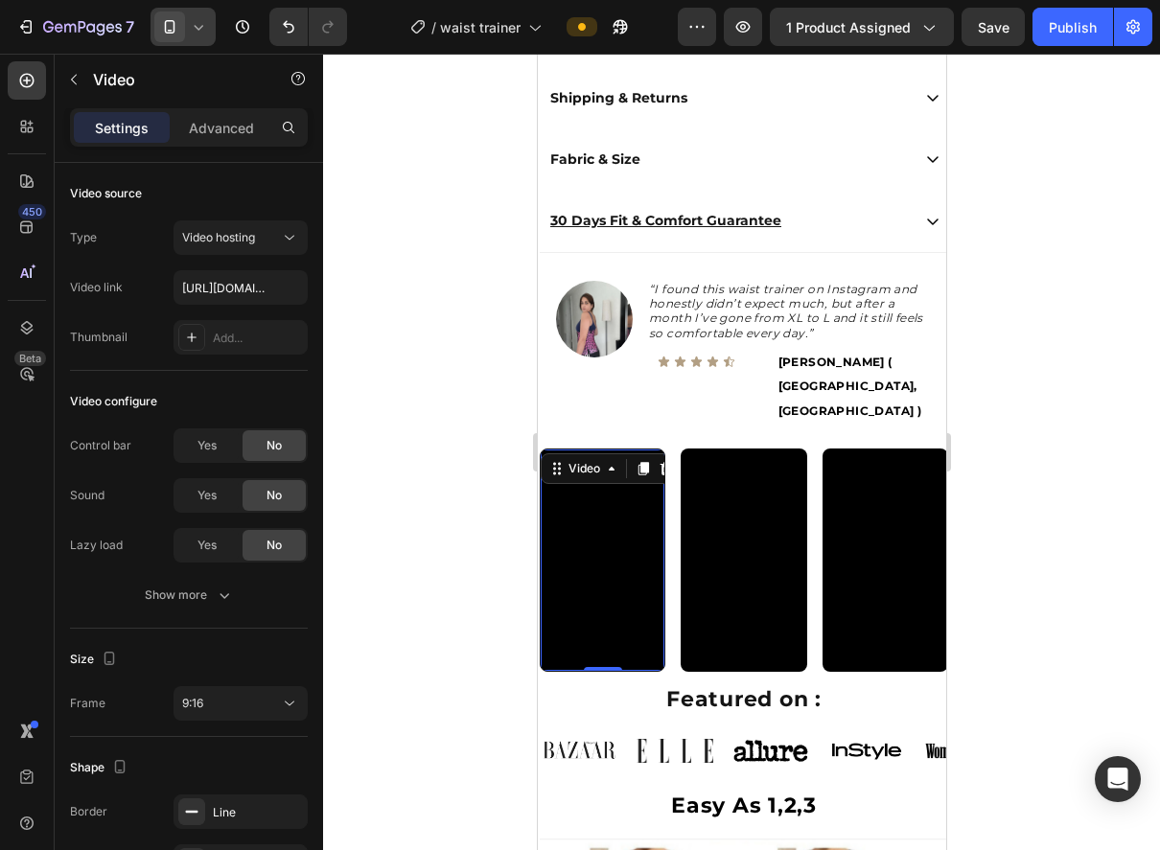
click at [637, 546] on video at bounding box center [602, 560] width 124 height 220
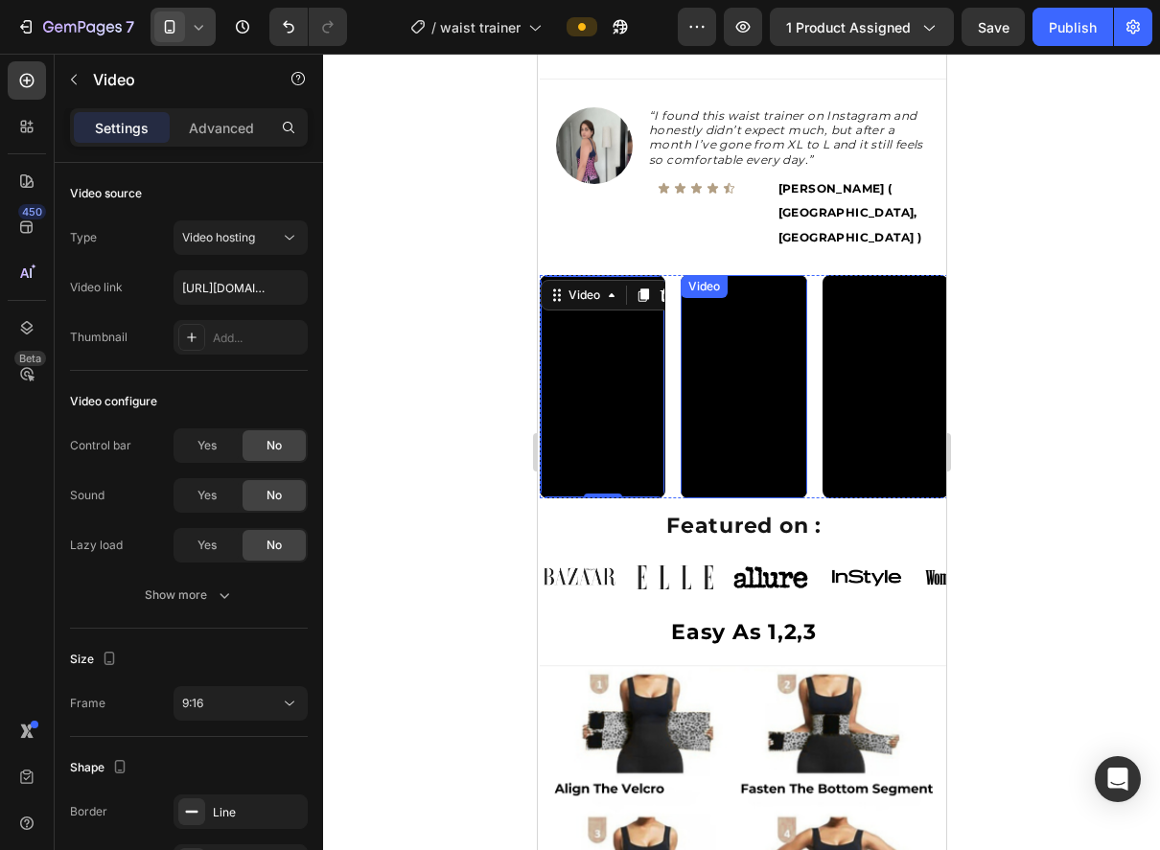
scroll to position [1358, 0]
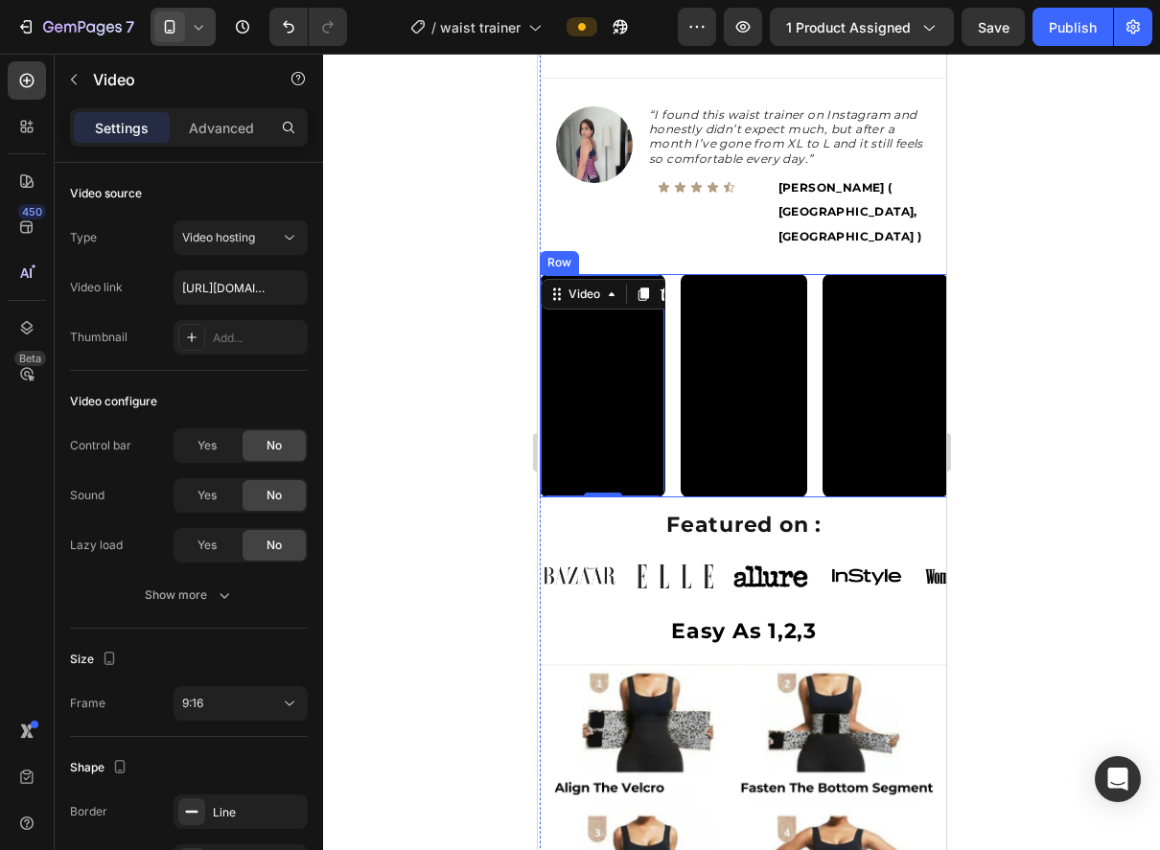
click at [815, 274] on div "Video 0 Video Video Row" at bounding box center [743, 385] width 408 height 223
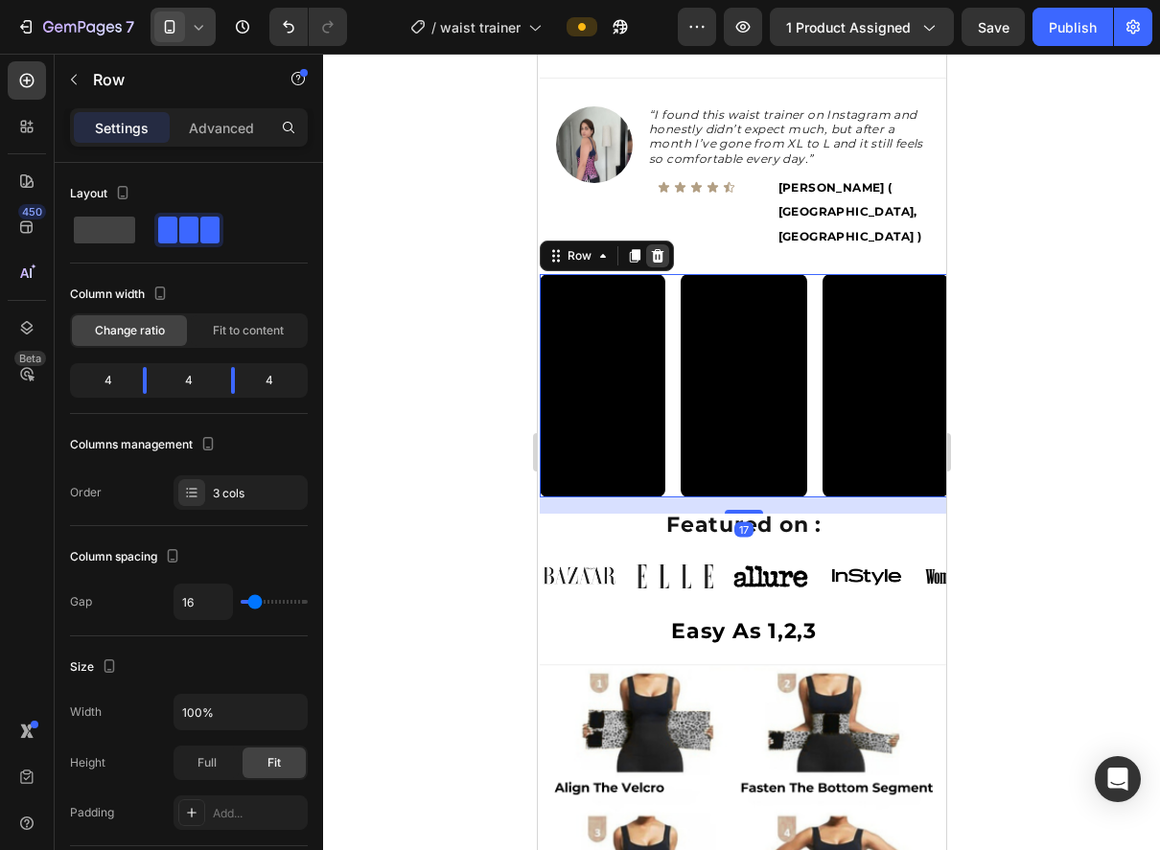
click at [654, 248] on icon at bounding box center [656, 255] width 15 height 15
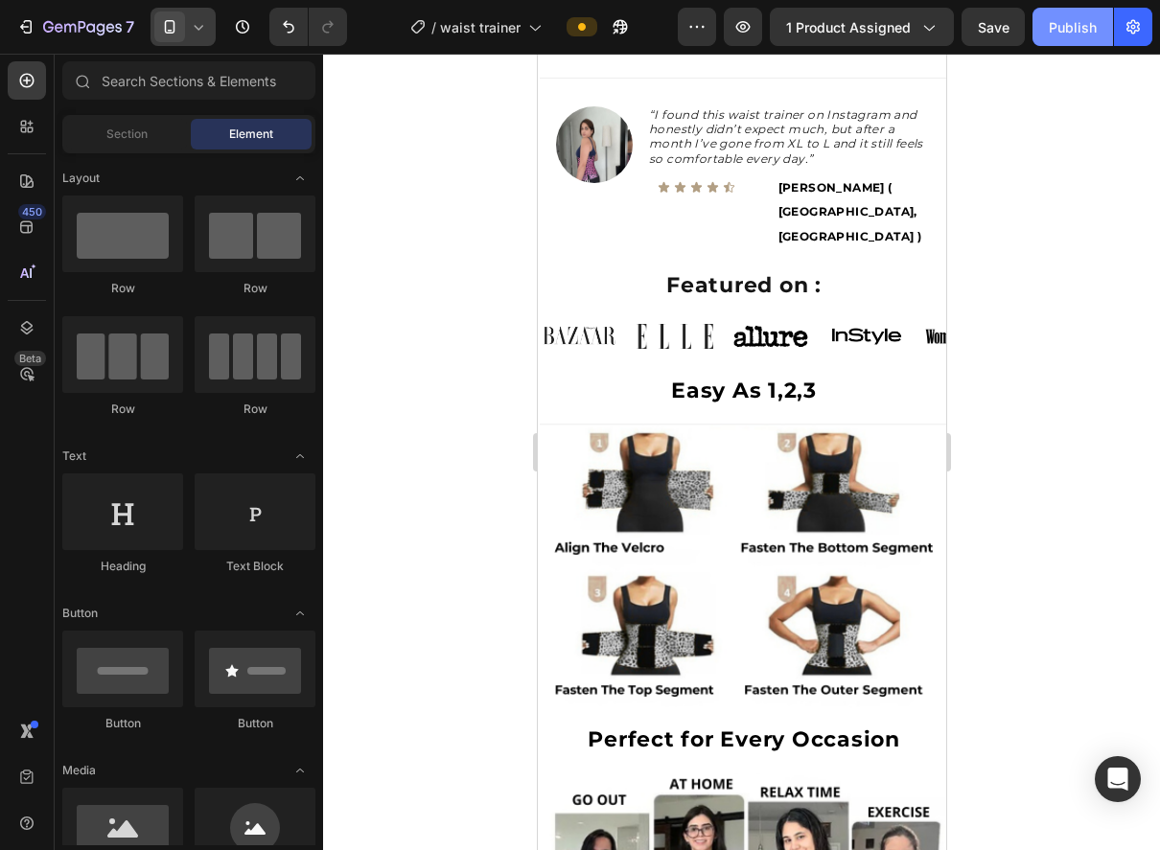
click at [1079, 20] on div "Publish" at bounding box center [1073, 27] width 48 height 20
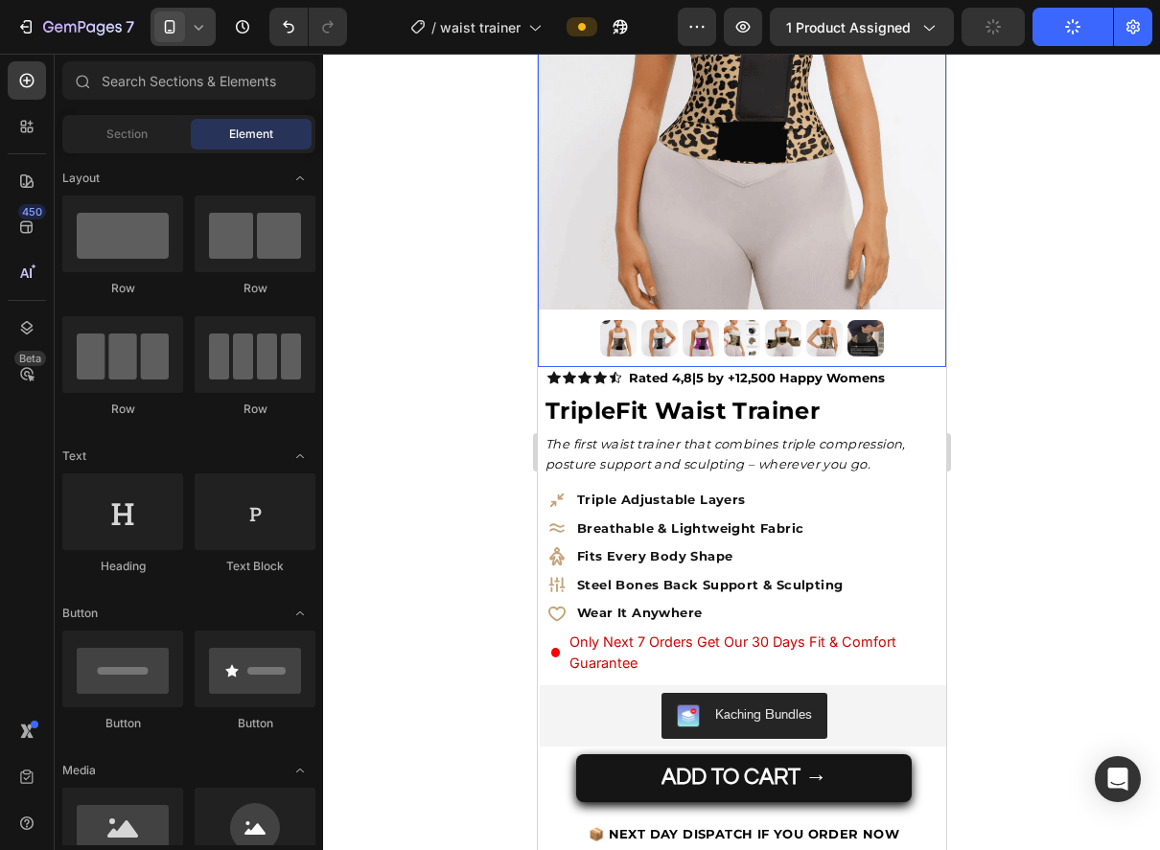
scroll to position [327, 0]
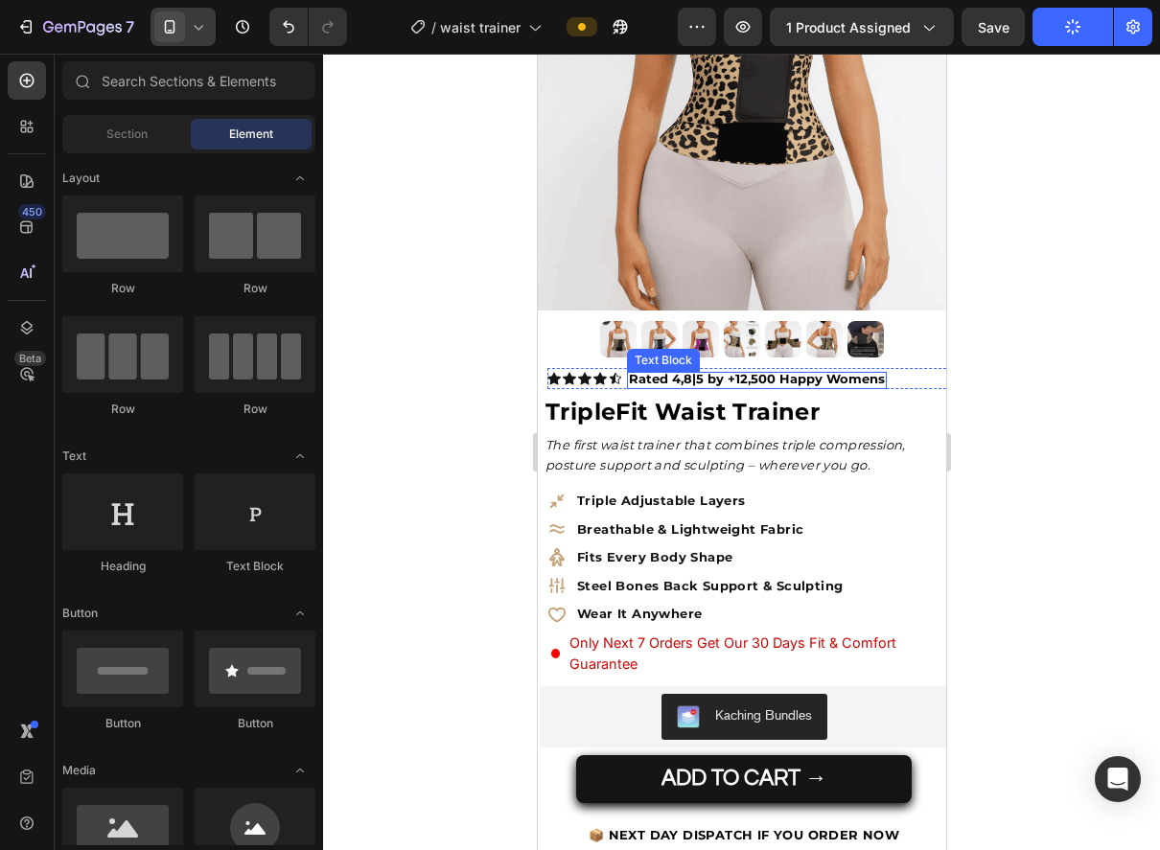
click at [821, 380] on strong "Rated 4,8|5 by +12,500 Happy Womens" at bounding box center [756, 378] width 256 height 15
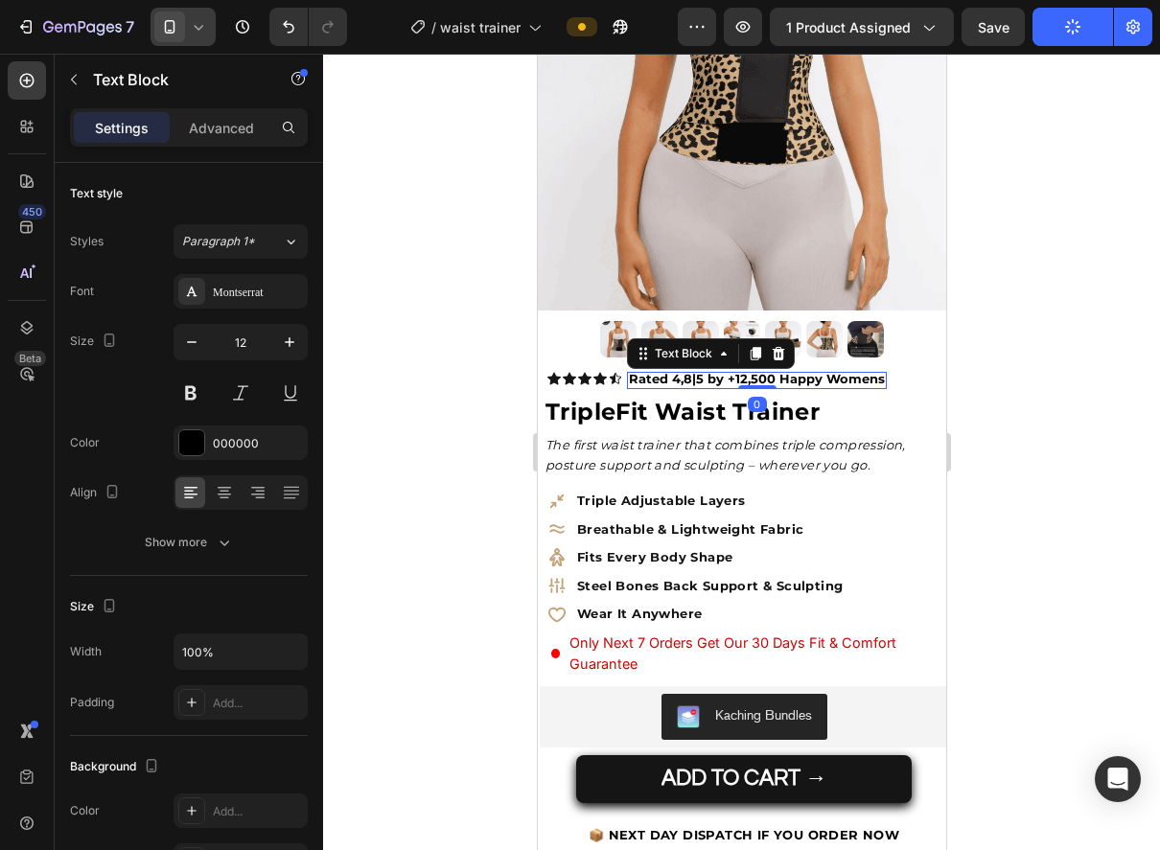
scroll to position [328, 0]
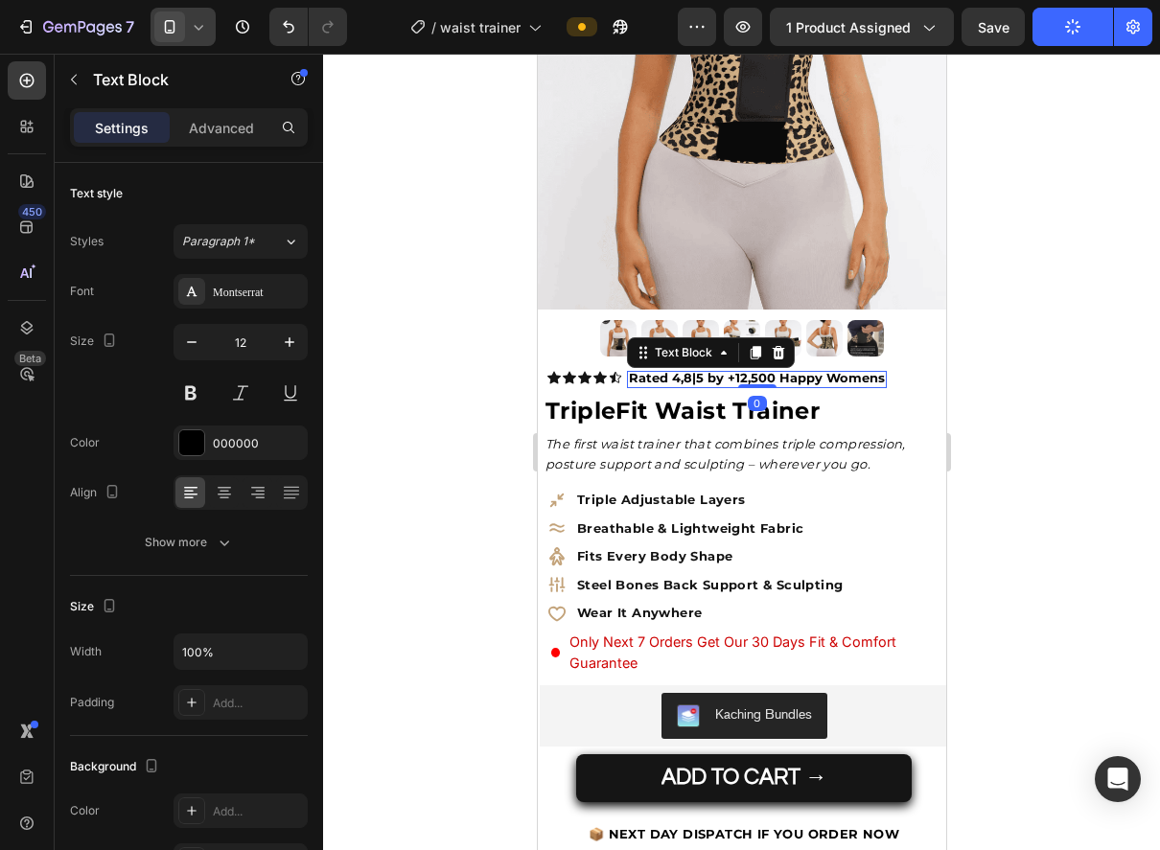
click at [820, 380] on strong "Rated 4,8|5 by +12,500 Happy Womens" at bounding box center [756, 377] width 256 height 15
click at [816, 380] on strong "Rated 4,8|5 by +12,500 Happy Womens" at bounding box center [756, 377] width 256 height 15
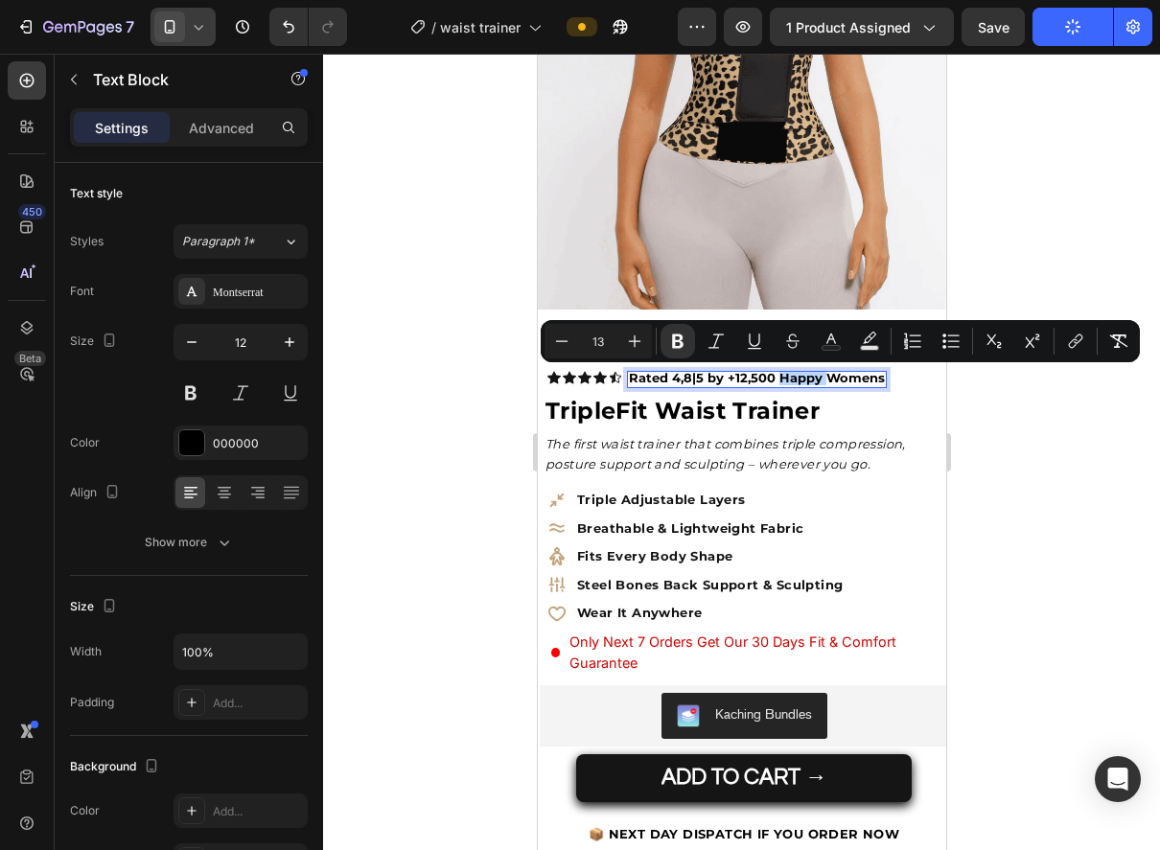
drag, startPoint x: 816, startPoint y: 380, endPoint x: 787, endPoint y: 380, distance: 28.8
click at [785, 380] on strong "Rated 4,8|5 by +12,500 Happy Womens" at bounding box center [756, 377] width 256 height 15
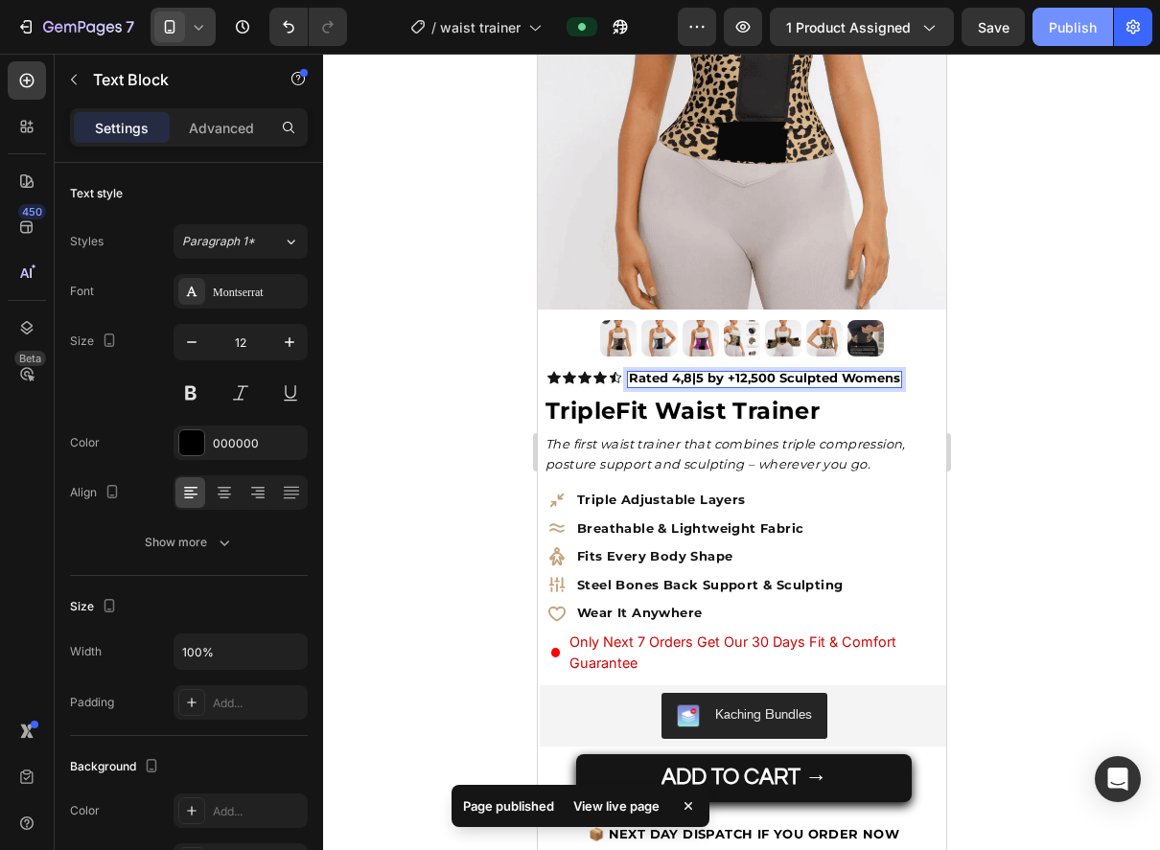
click at [1063, 33] on div "Publish" at bounding box center [1073, 27] width 48 height 20
